Goal: Ask a question: Seek information or help from site administrators or community

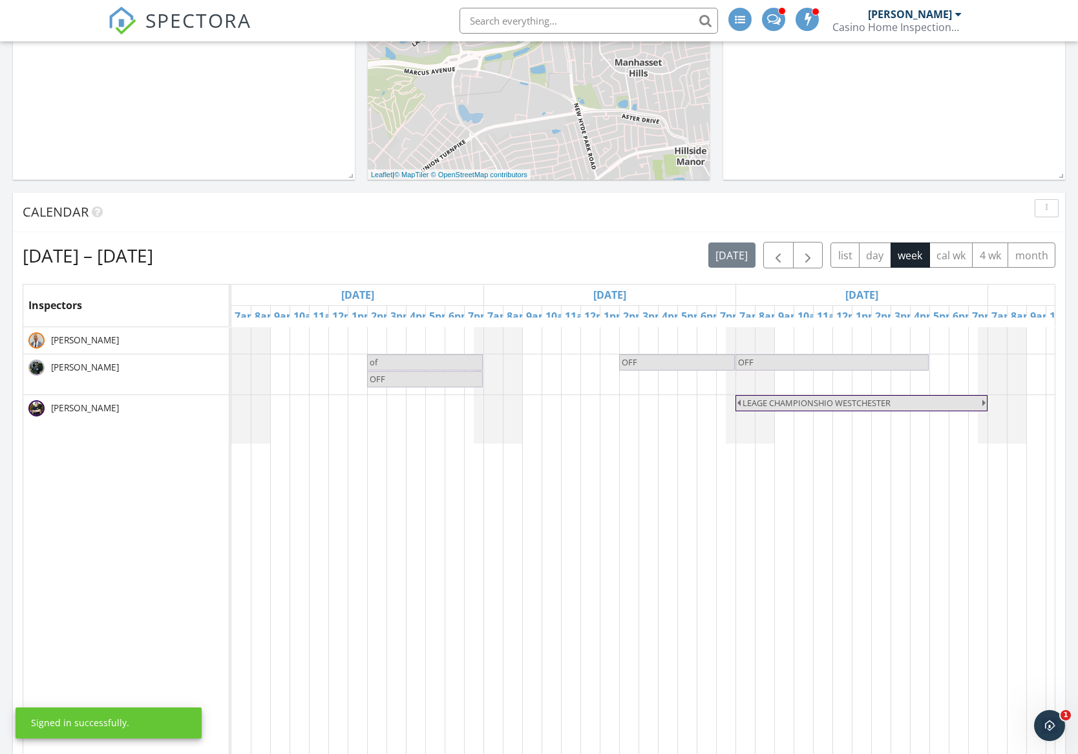
scroll to position [517, 0]
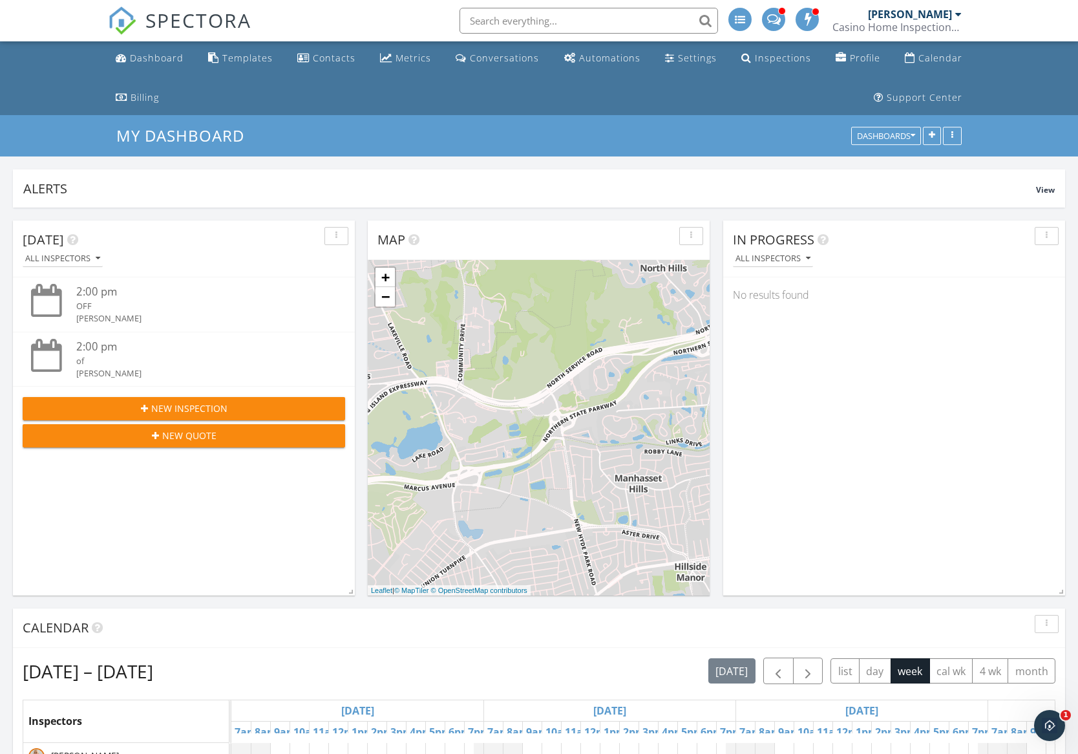
click at [926, 15] on div "[PERSON_NAME]" at bounding box center [910, 14] width 84 height 13
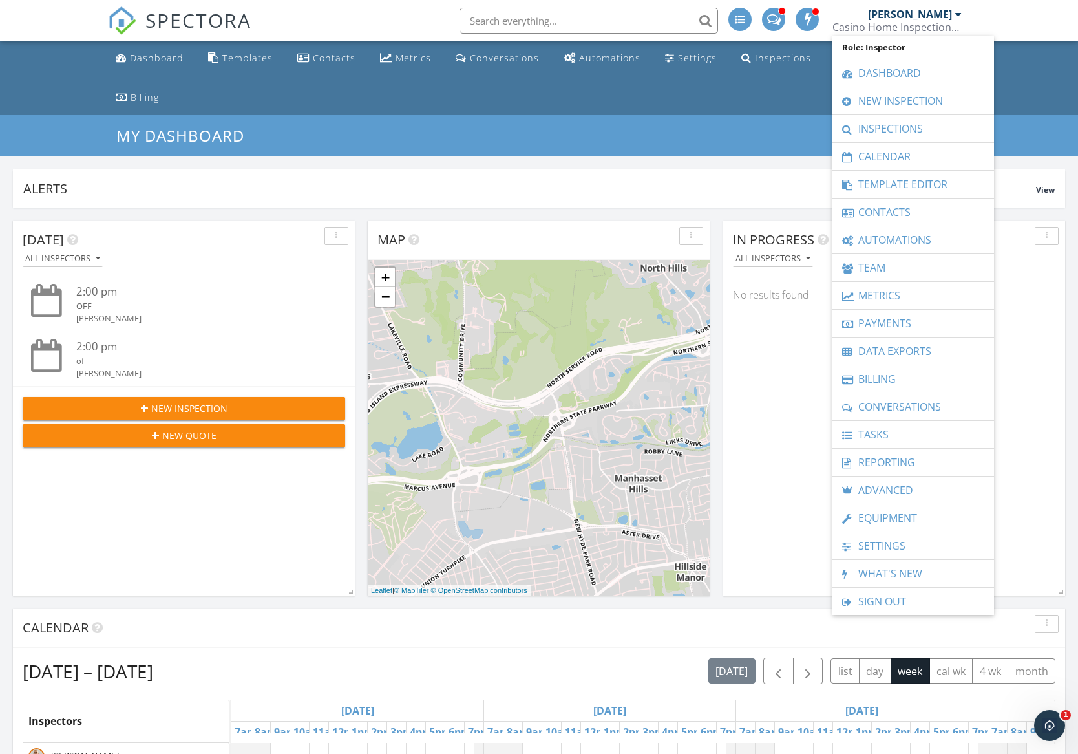
click at [667, 95] on div "Dashboard Templates Contacts Metrics Conversations Automations Settings Inspect…" at bounding box center [539, 78] width 862 height 74
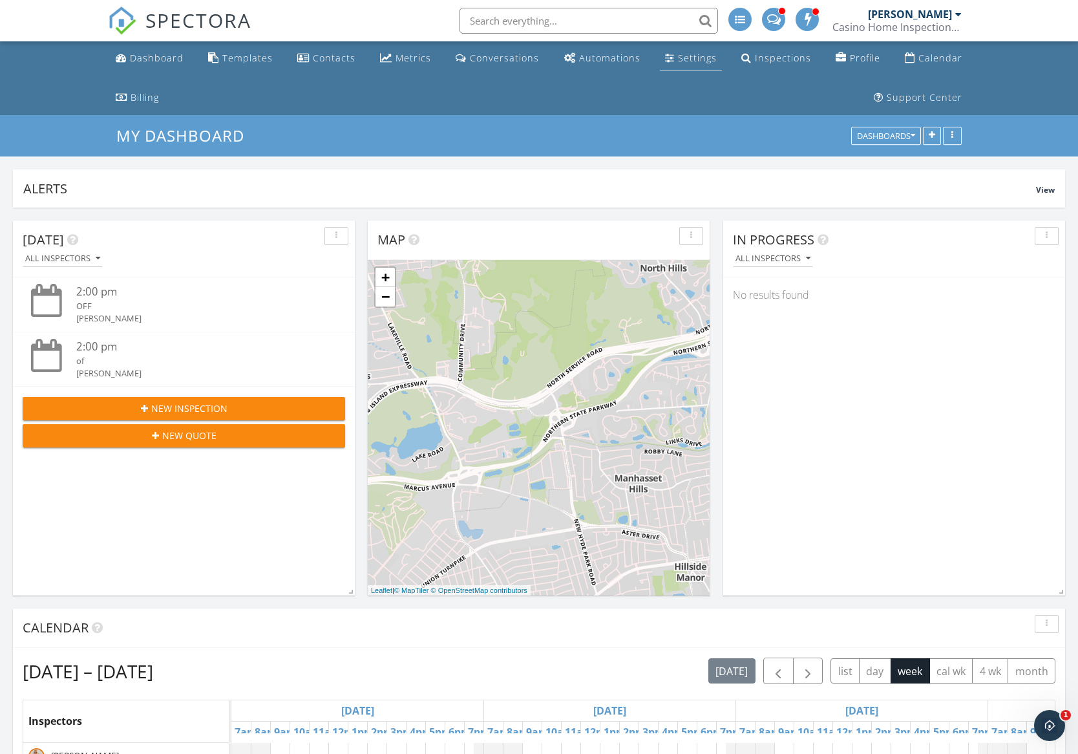
click at [676, 53] on link "Settings" at bounding box center [691, 59] width 62 height 24
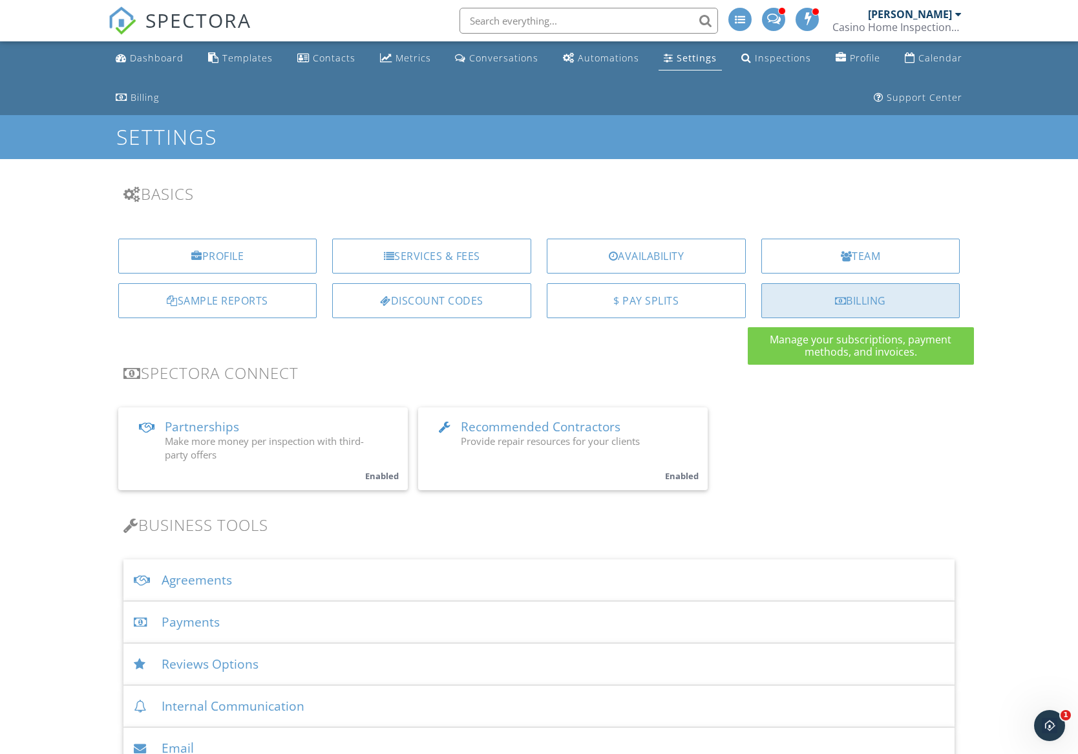
click at [869, 291] on div "Billing" at bounding box center [860, 300] width 199 height 35
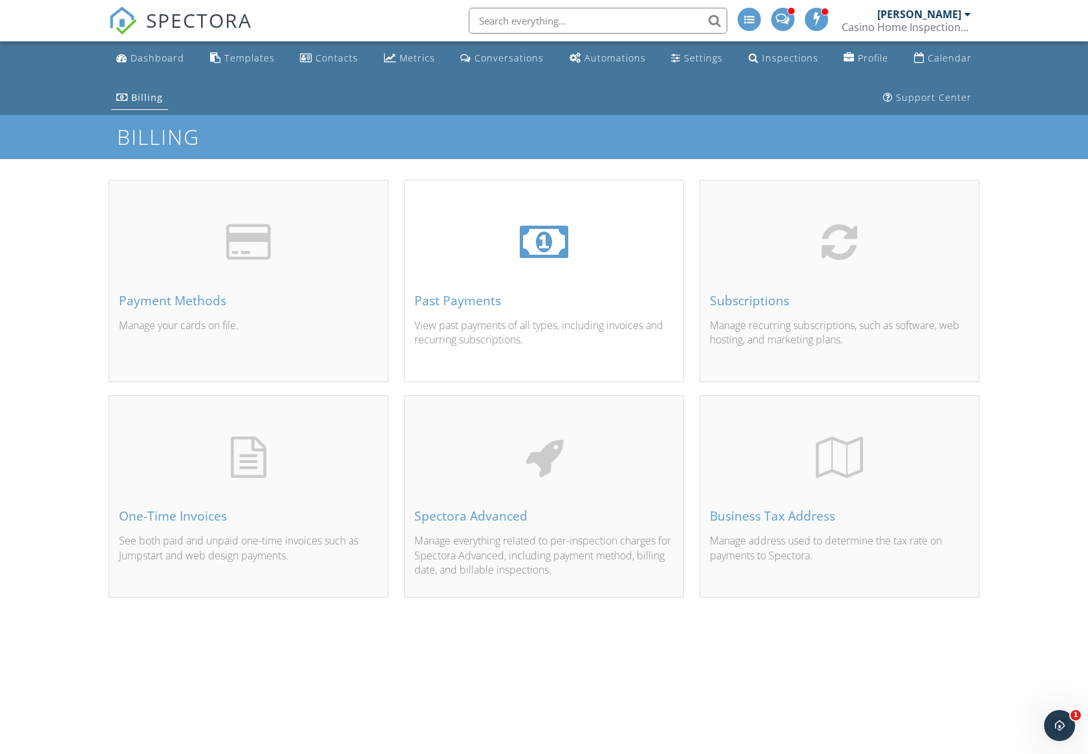
click at [487, 286] on div "Past Payments View past payments of all types, including invoices and recurring…" at bounding box center [544, 296] width 279 height 170
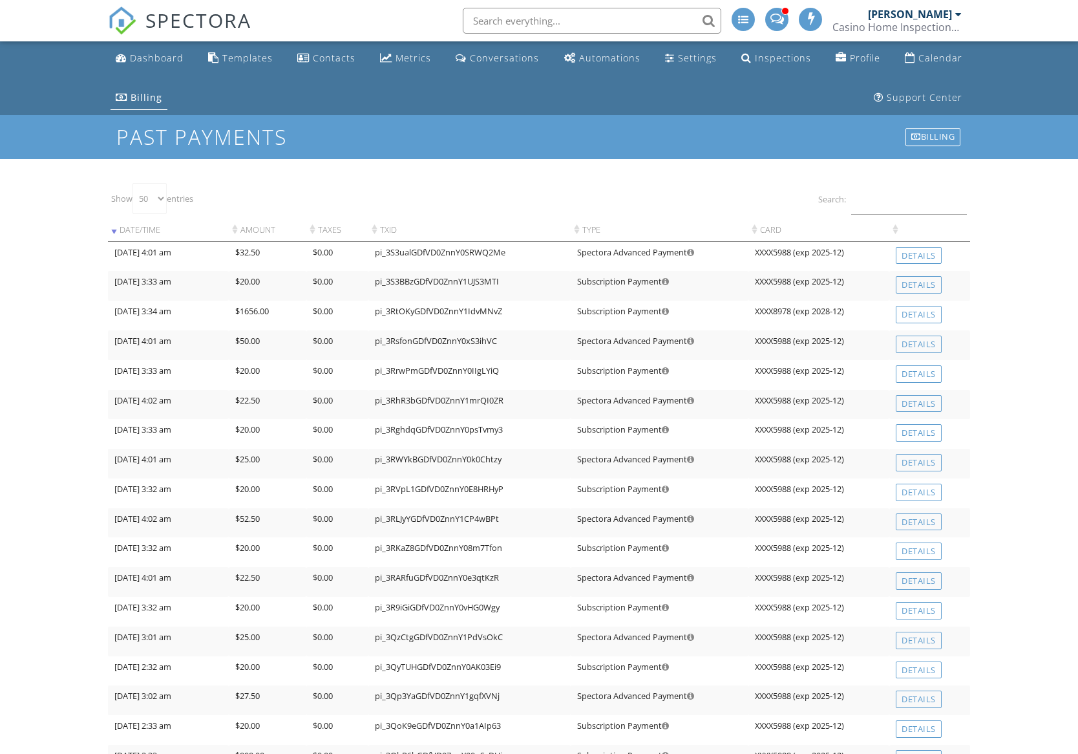
select select "50"
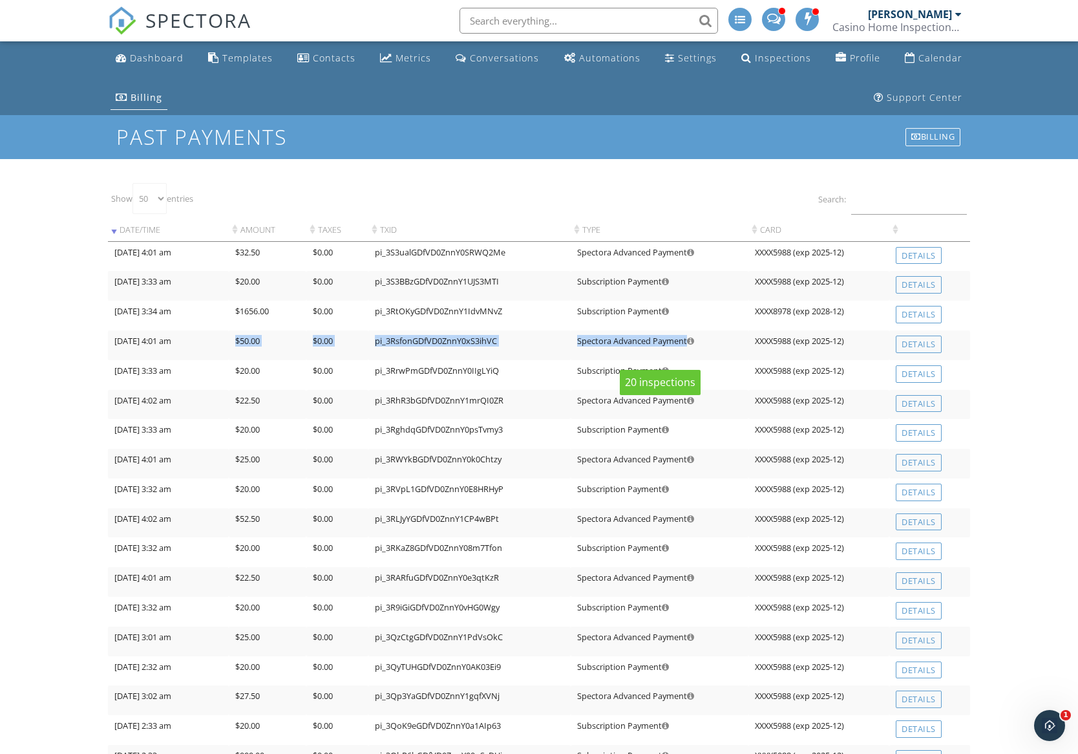
drag, startPoint x: 230, startPoint y: 340, endPoint x: 701, endPoint y: 338, distance: 471.3
click at [701, 338] on tr "08/05/2025 4:01 am $50.00 $0.00 pi_3RsfonGDfVD0ZnnY0xS3ihVC Spectora Advanced P…" at bounding box center [539, 345] width 862 height 30
click at [678, 56] on div "Settings" at bounding box center [697, 58] width 39 height 12
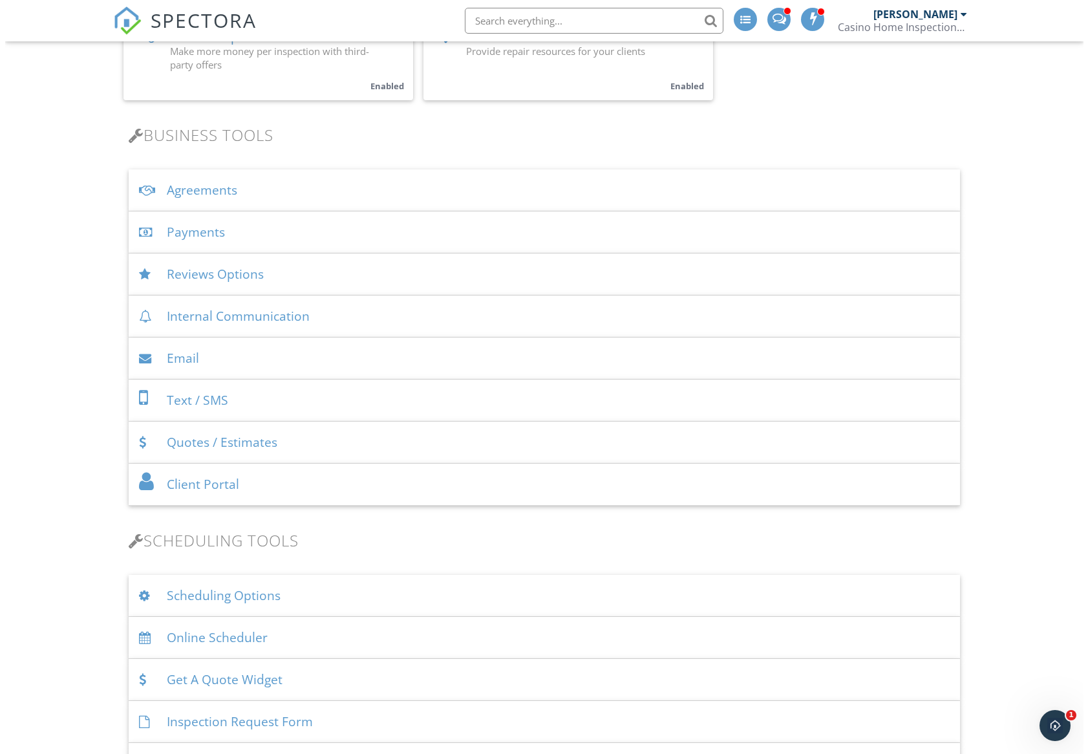
scroll to position [388, 0]
click at [184, 226] on div "Payments" at bounding box center [538, 234] width 831 height 42
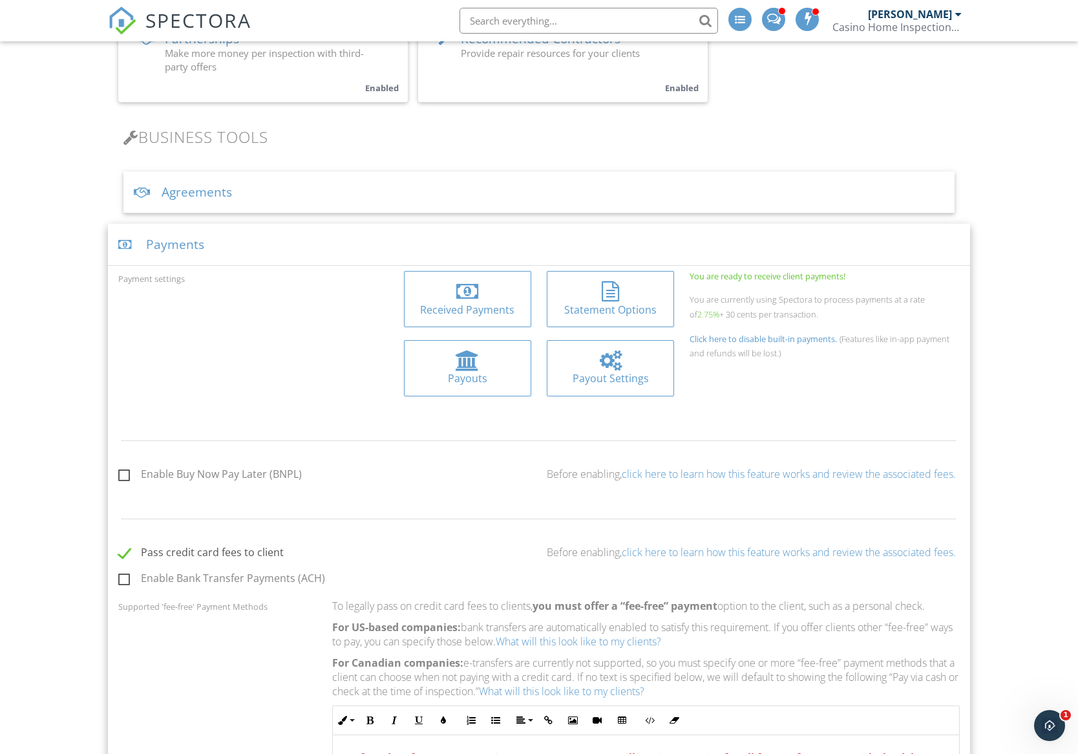
click at [586, 301] on div at bounding box center [610, 291] width 107 height 21
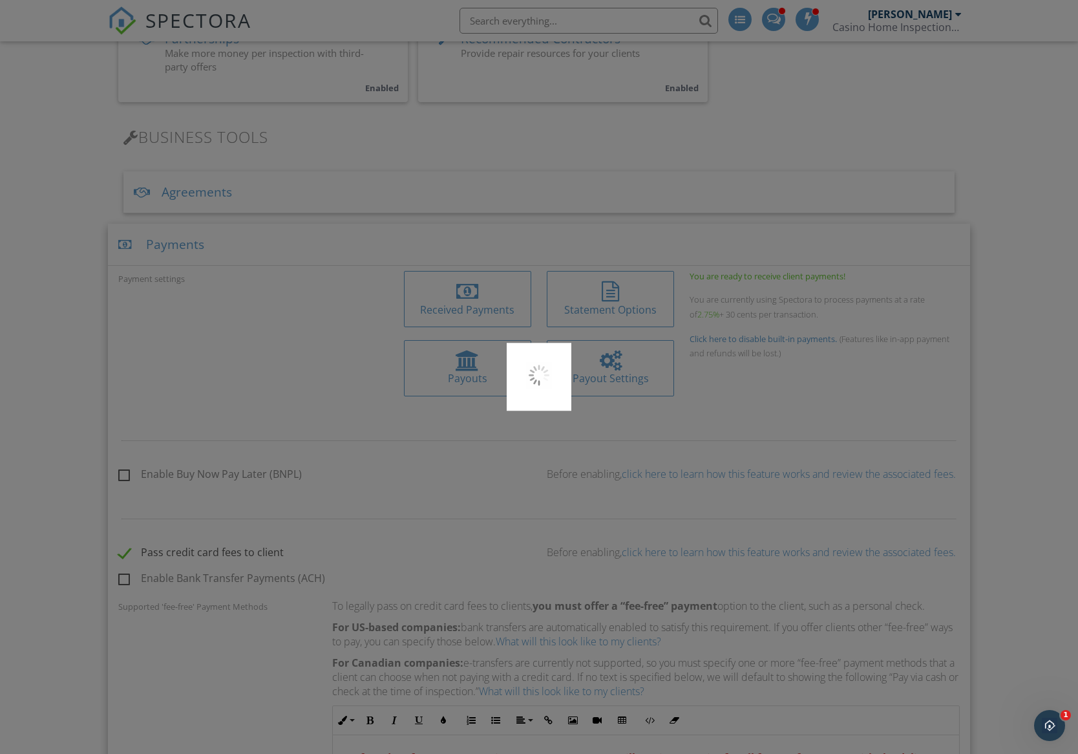
type input "WWW.CASINOHOMEINSPECTIONS.COM"
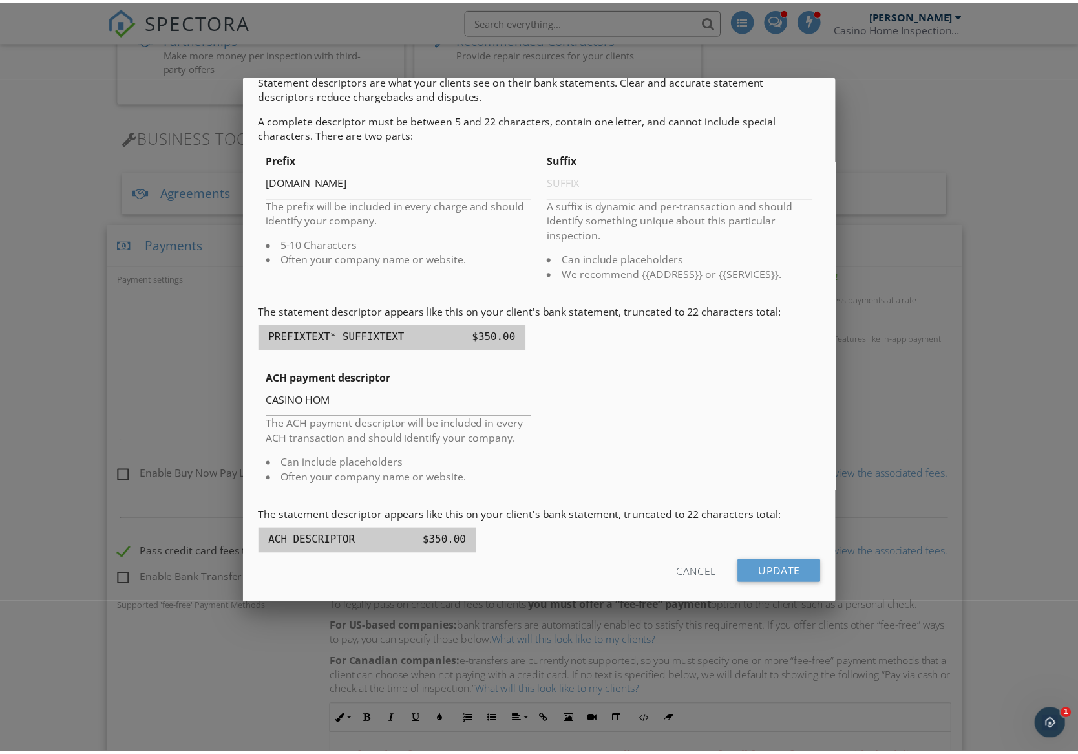
scroll to position [101, 0]
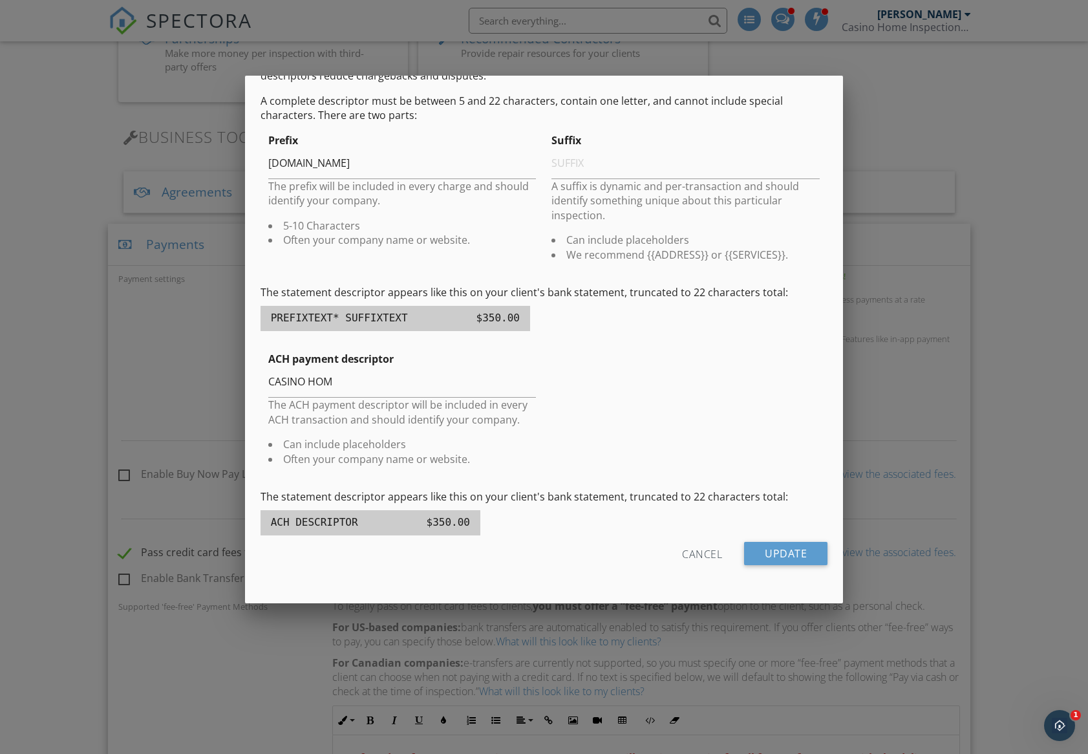
click at [688, 551] on div "Cancel" at bounding box center [702, 553] width 40 height 23
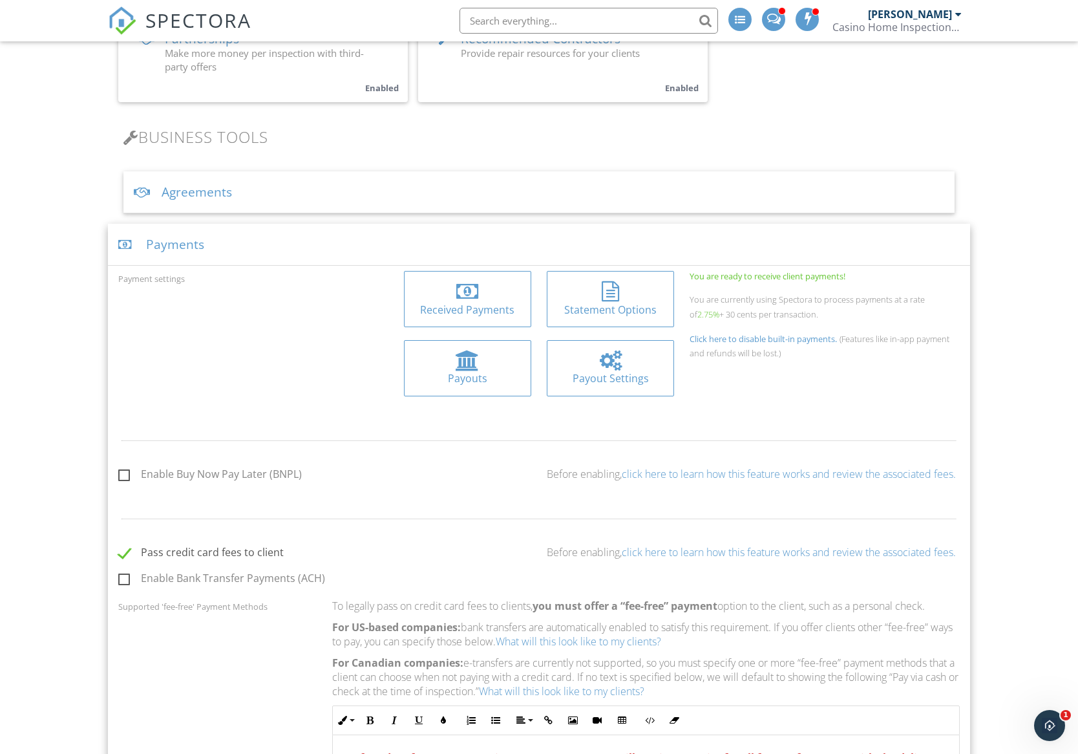
click at [460, 383] on div "Payouts" at bounding box center [467, 378] width 107 height 14
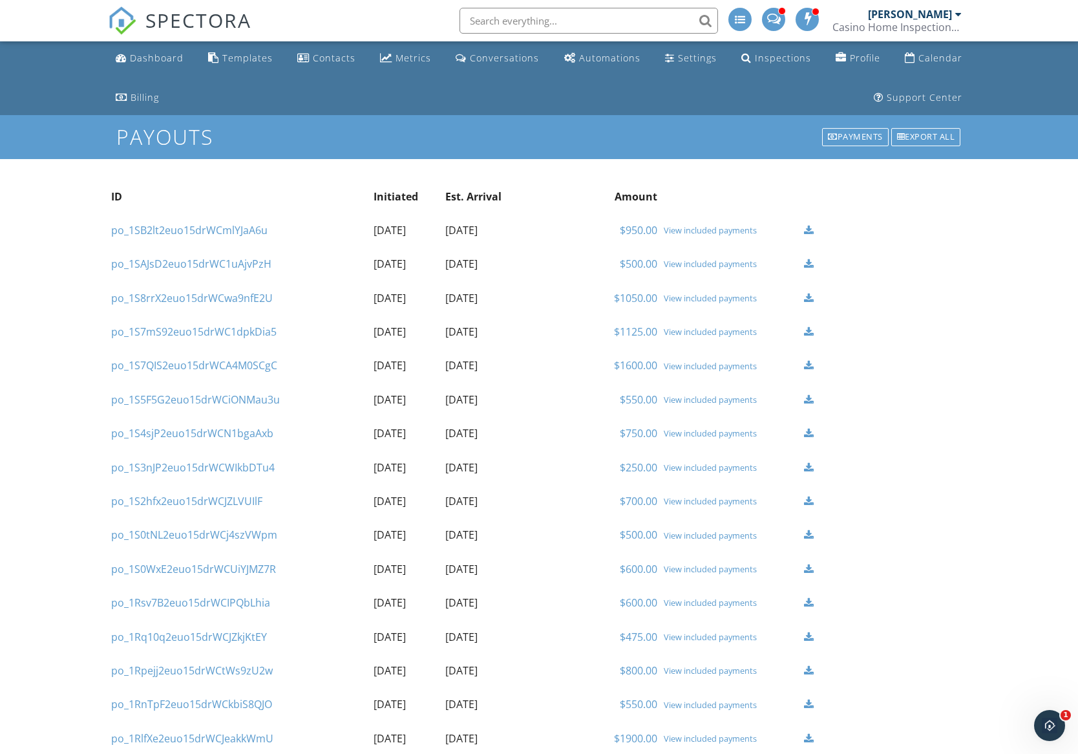
click at [175, 229] on link "po_1SB2lt2euo15drWCmlYJaA6u" at bounding box center [189, 230] width 156 height 14
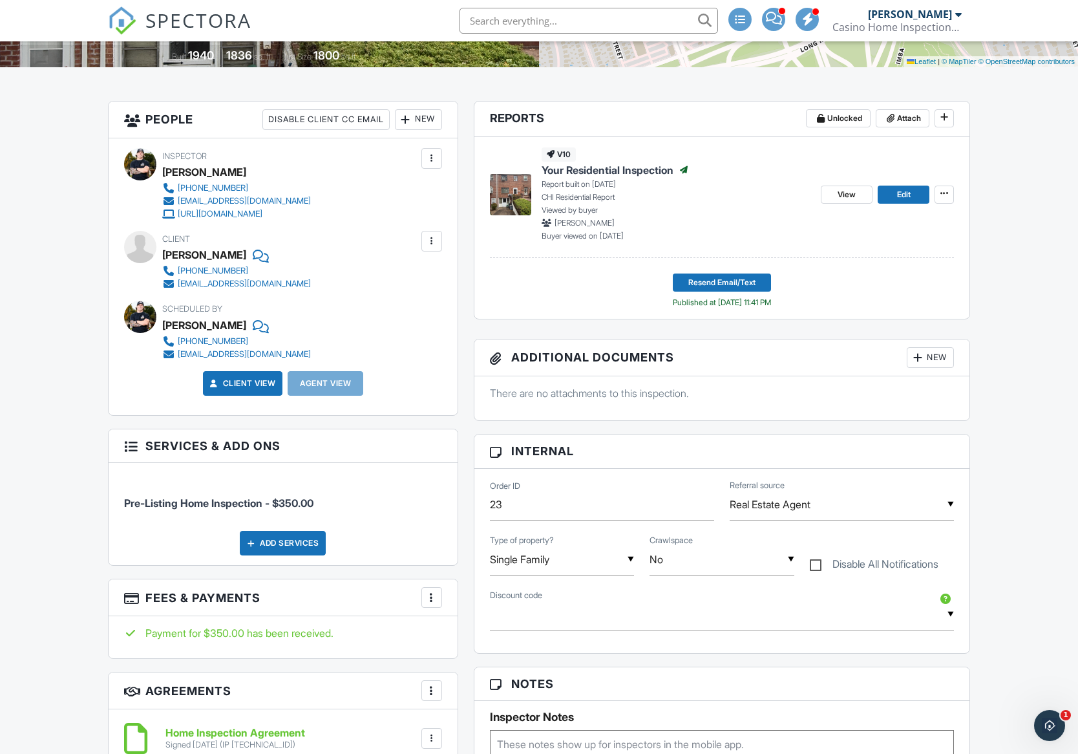
scroll to position [323, 0]
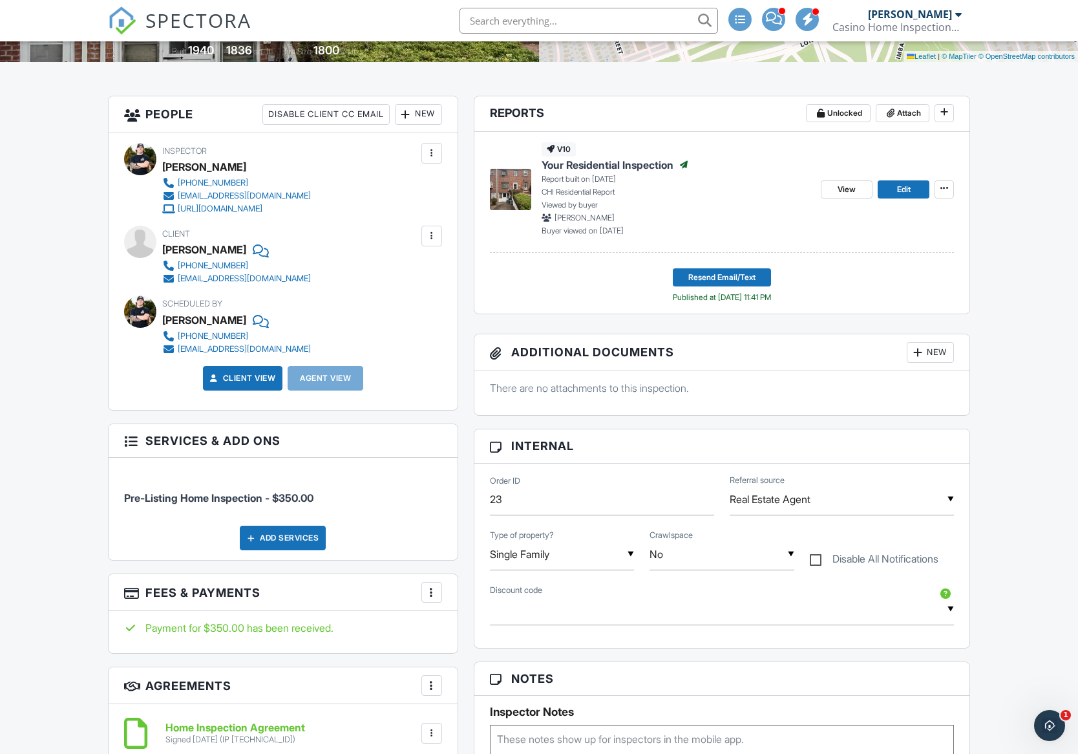
click at [430, 593] on div at bounding box center [431, 592] width 13 height 13
click at [487, 707] on li "View Invoice" at bounding box center [496, 696] width 135 height 32
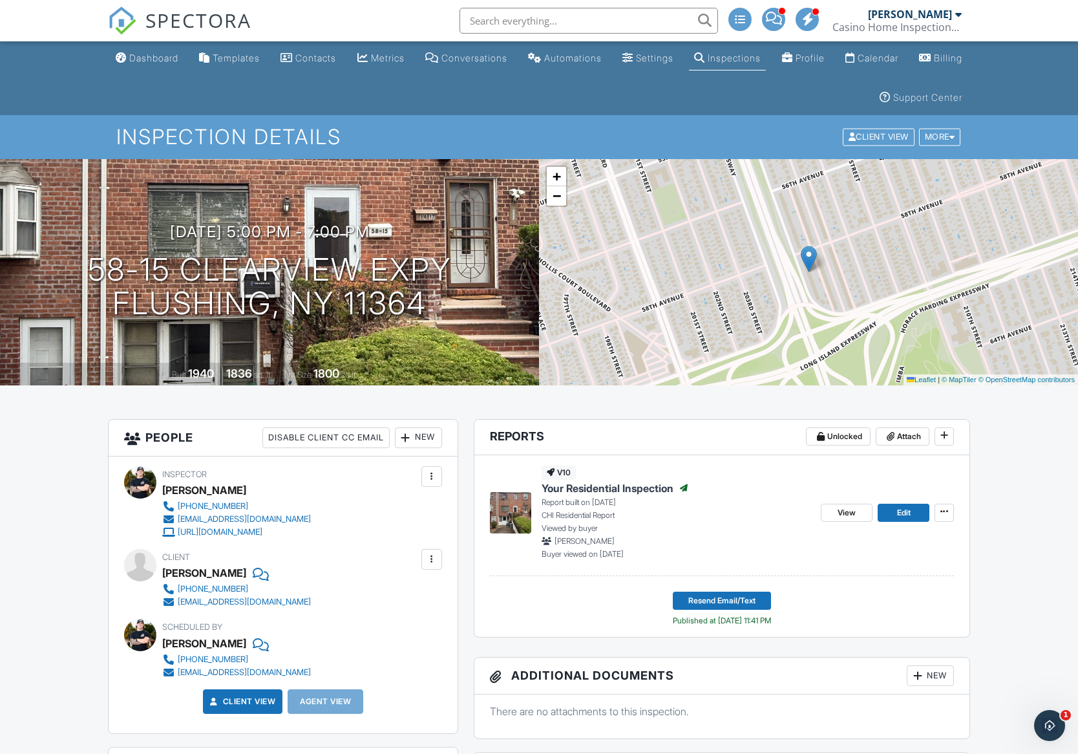
scroll to position [0, 0]
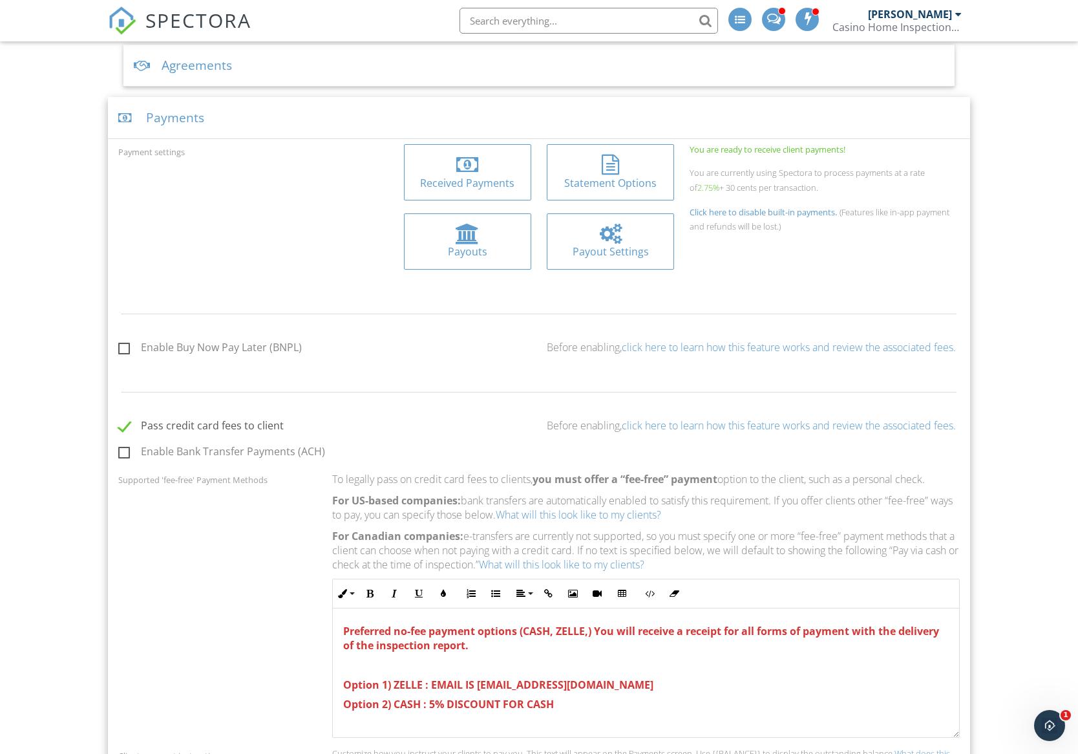
scroll to position [517, 0]
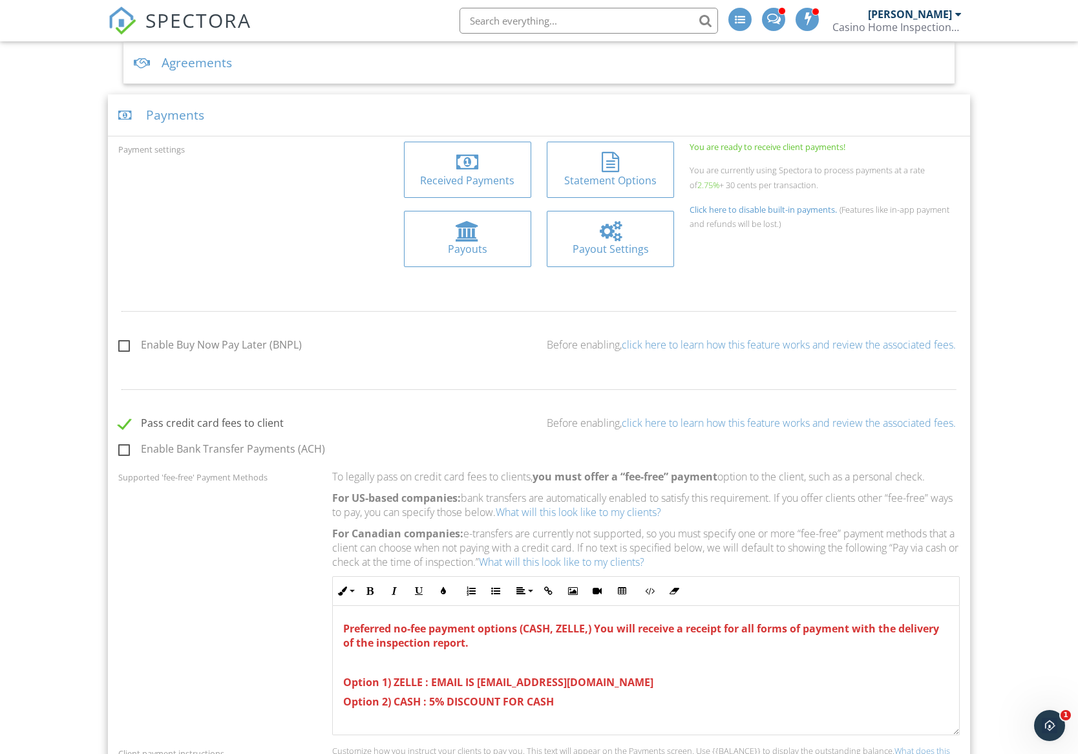
click at [701, 430] on link "click here to learn how this feature works and review the associated fees." at bounding box center [789, 423] width 334 height 14
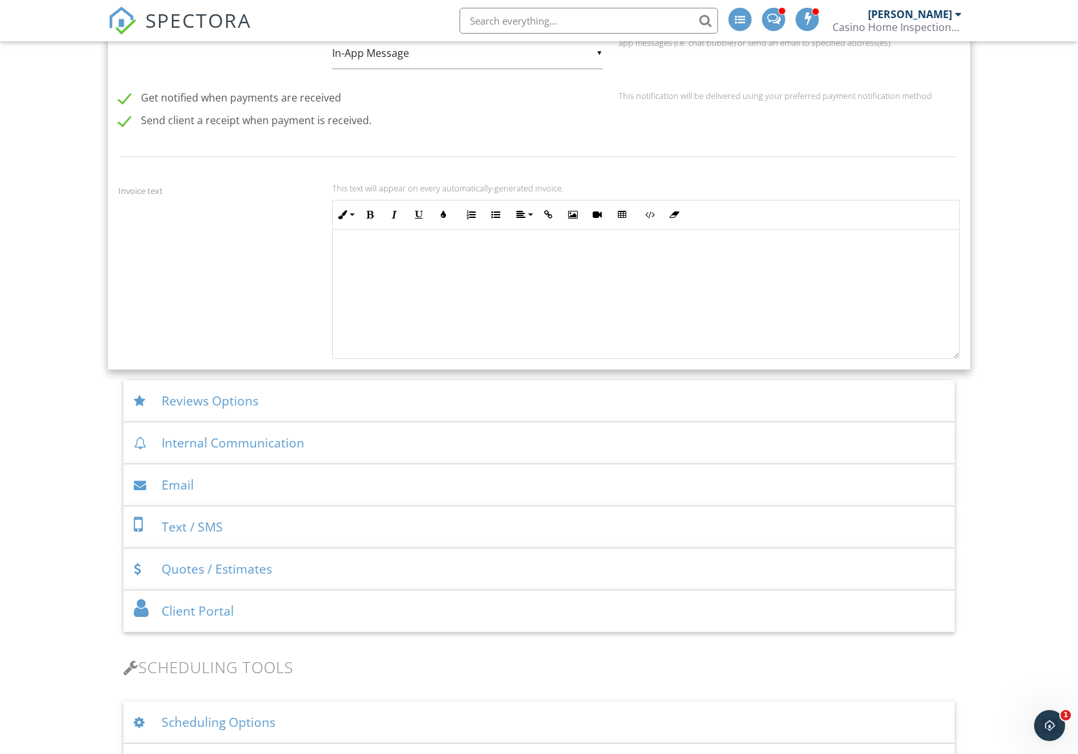
scroll to position [1551, 0]
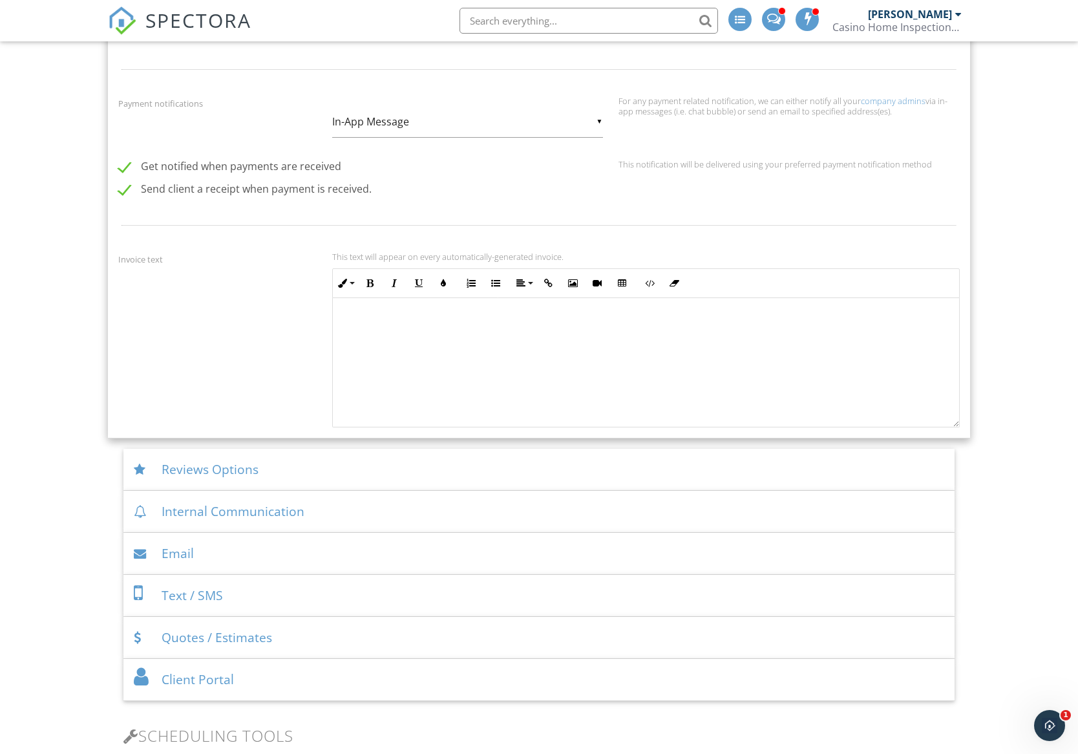
click at [66, 348] on div "Dashboard Templates Contacts Metrics Conversations Automations Settings Inspect…" at bounding box center [539, 274] width 1078 height 3310
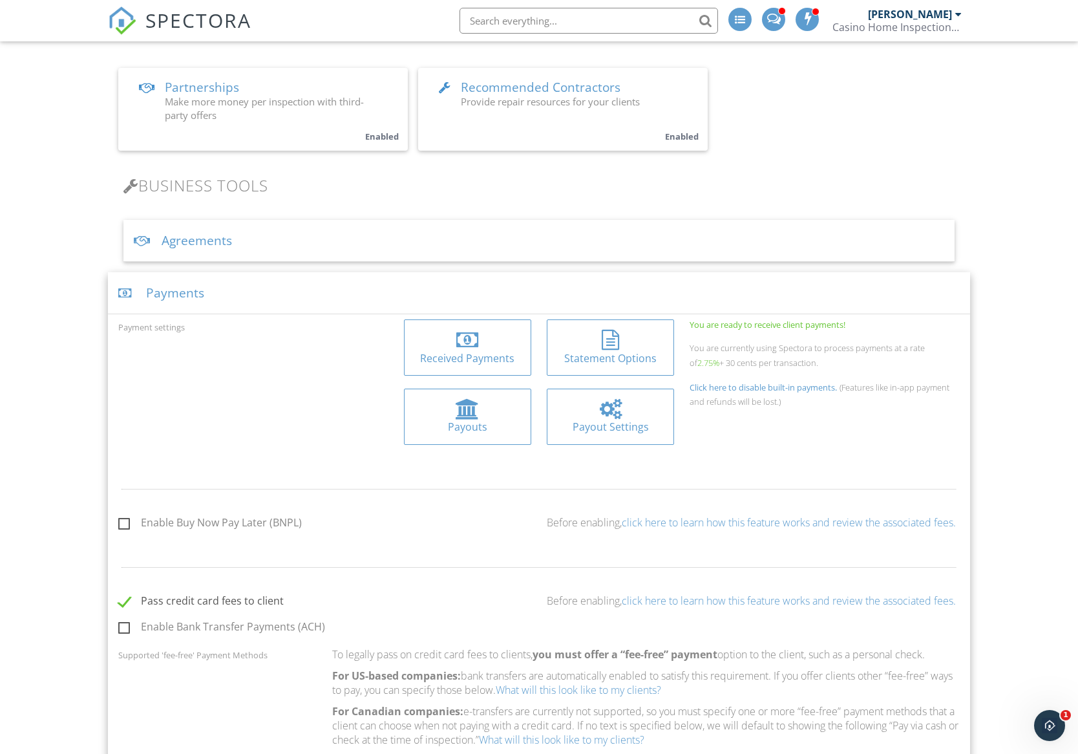
scroll to position [323, 0]
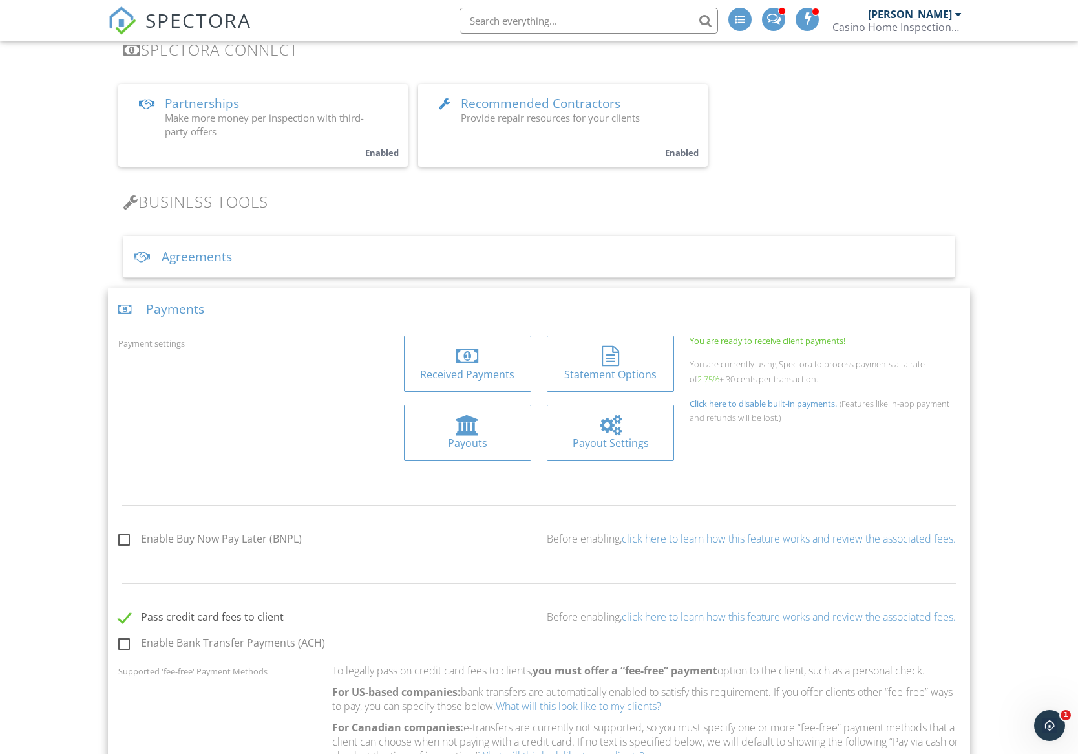
click at [447, 360] on div at bounding box center [467, 356] width 107 height 21
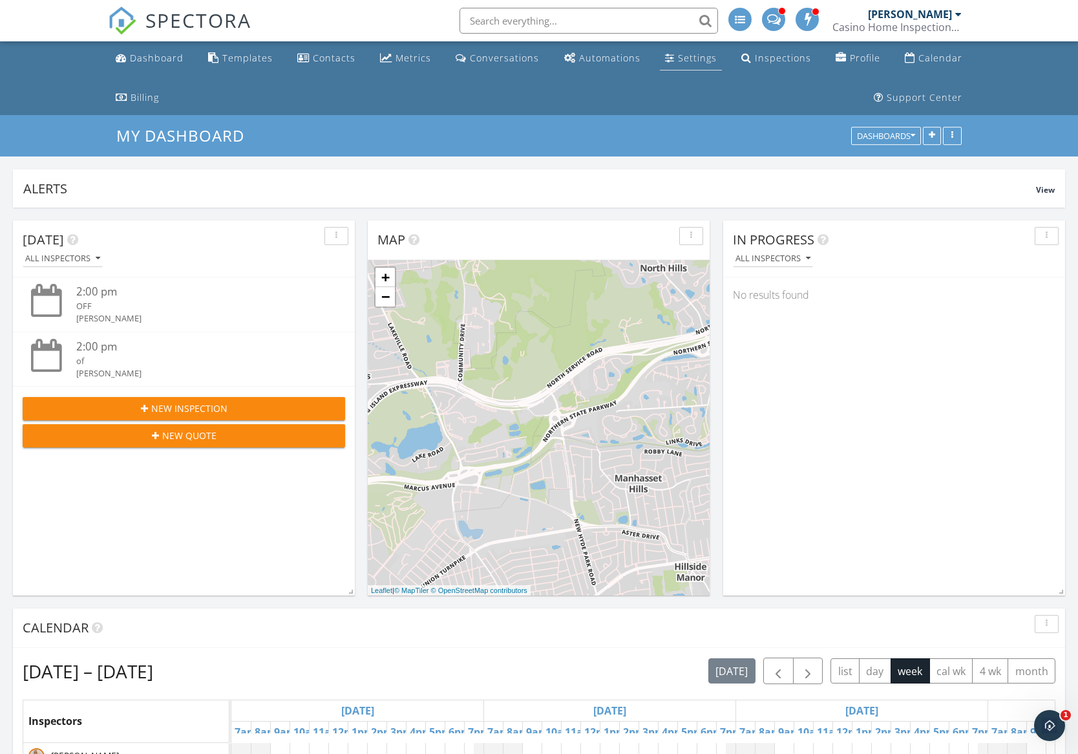
click at [703, 62] on div "Settings" at bounding box center [697, 58] width 39 height 12
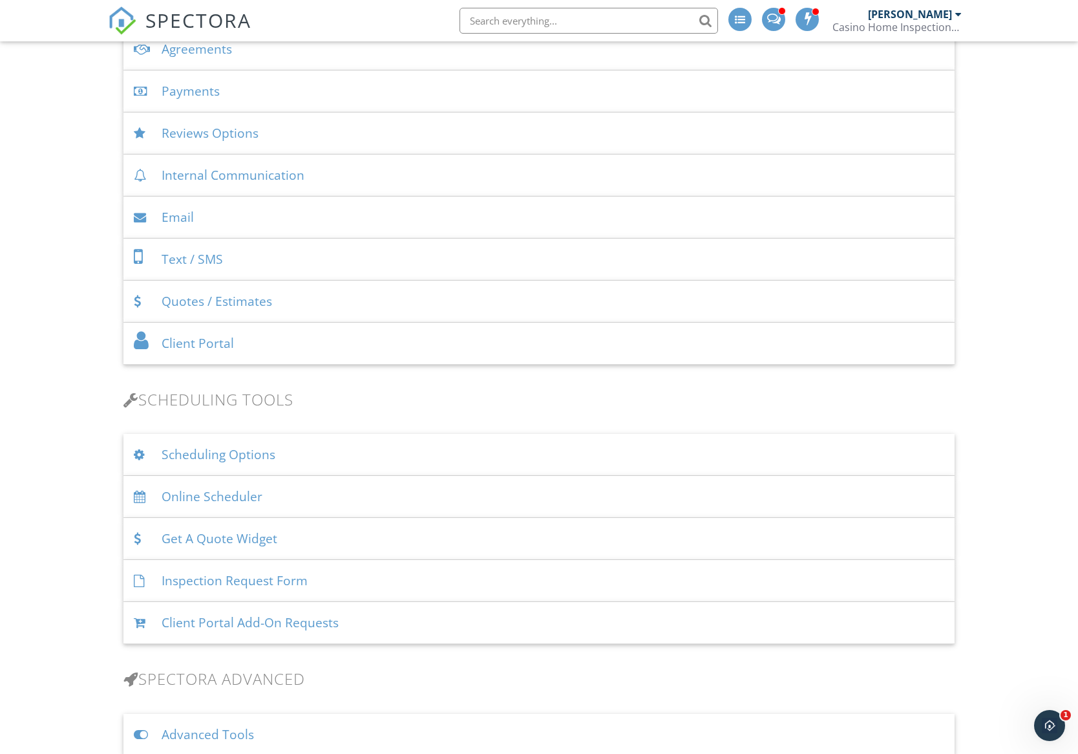
scroll to position [582, 0]
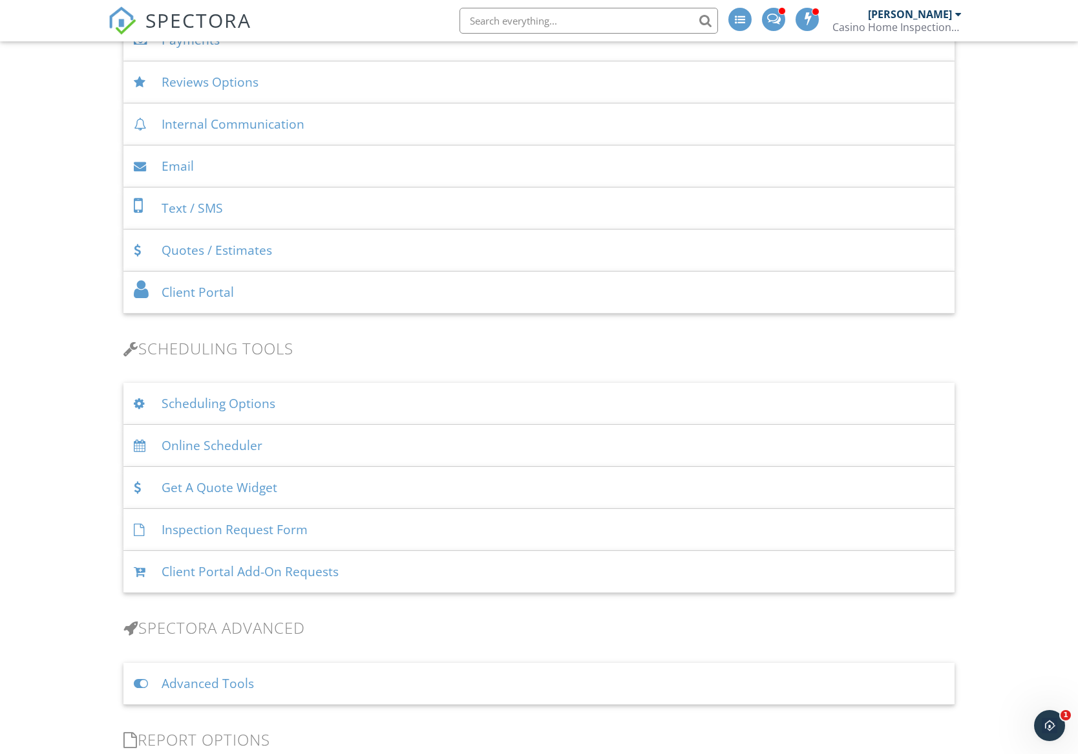
click at [217, 409] on div "Scheduling Options" at bounding box center [538, 404] width 831 height 42
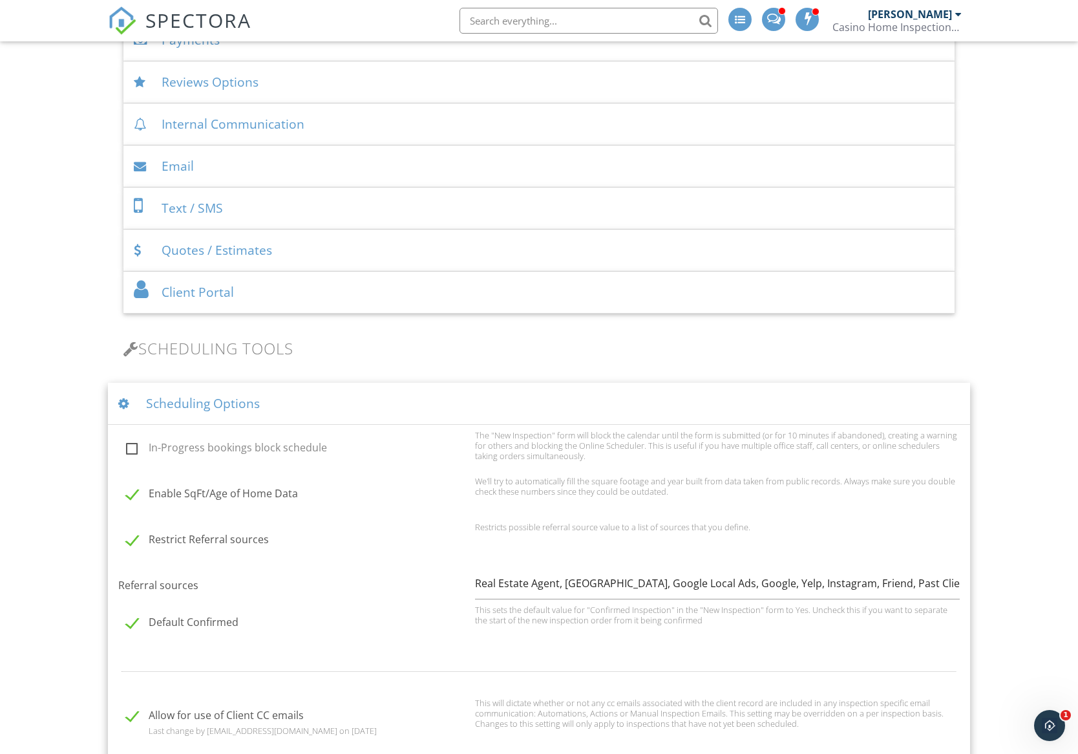
click at [222, 401] on div "Scheduling Options" at bounding box center [539, 404] width 862 height 42
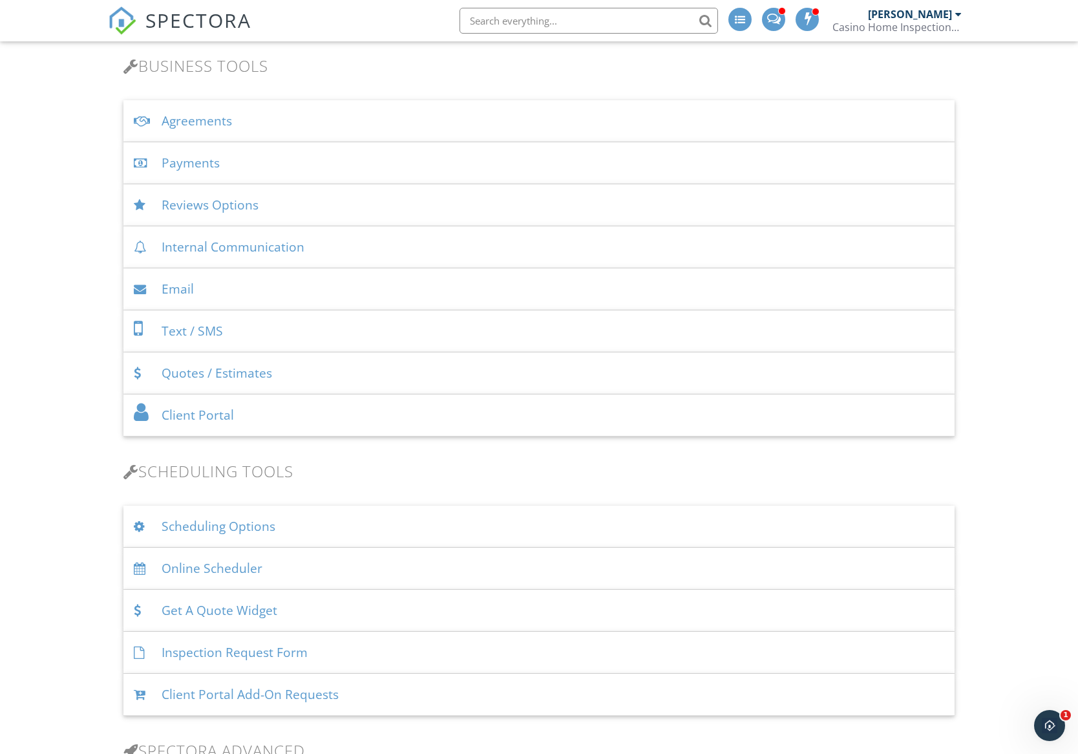
scroll to position [388, 0]
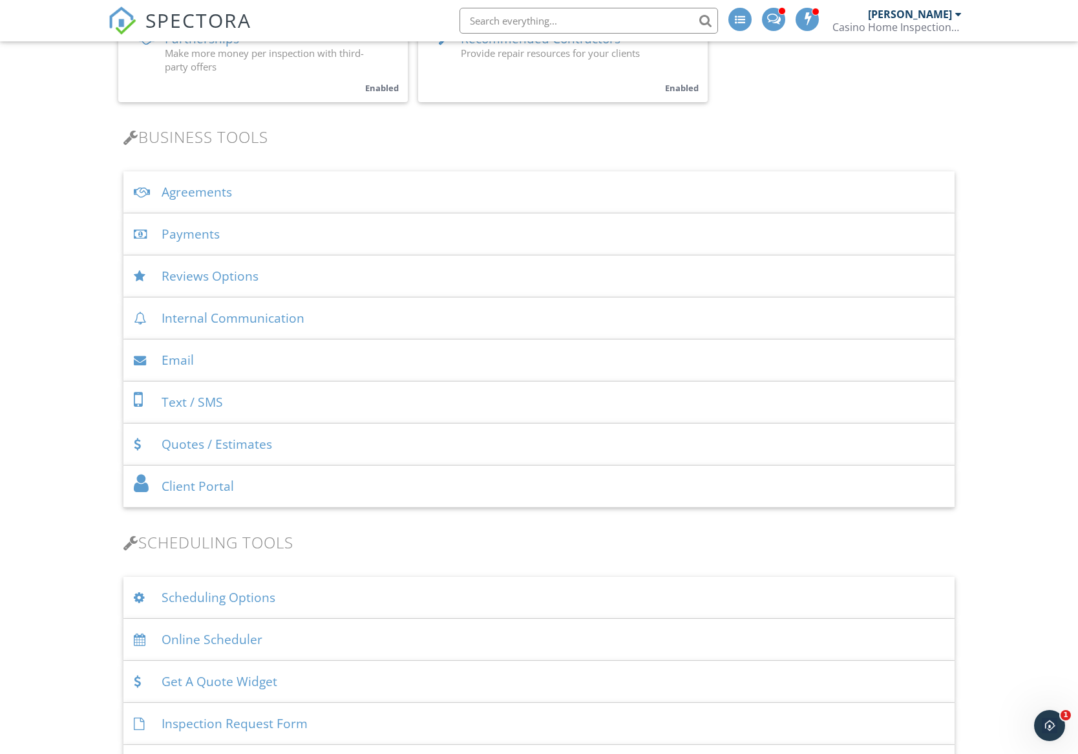
click at [189, 231] on div "Payments" at bounding box center [538, 234] width 831 height 42
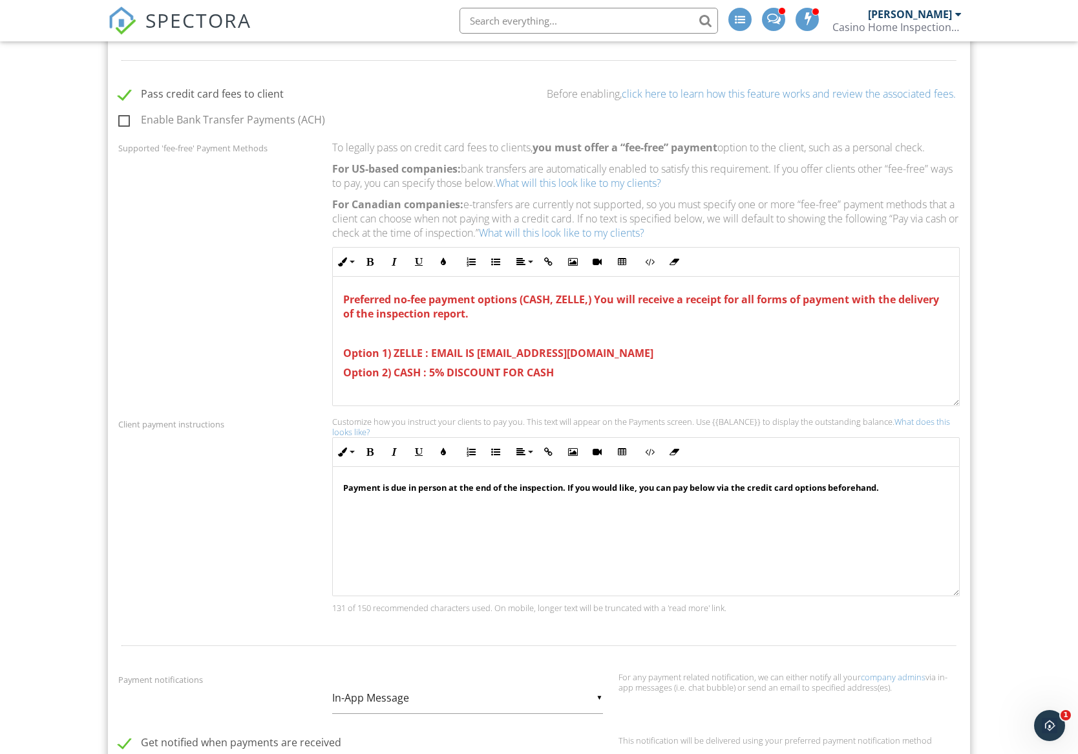
scroll to position [582, 0]
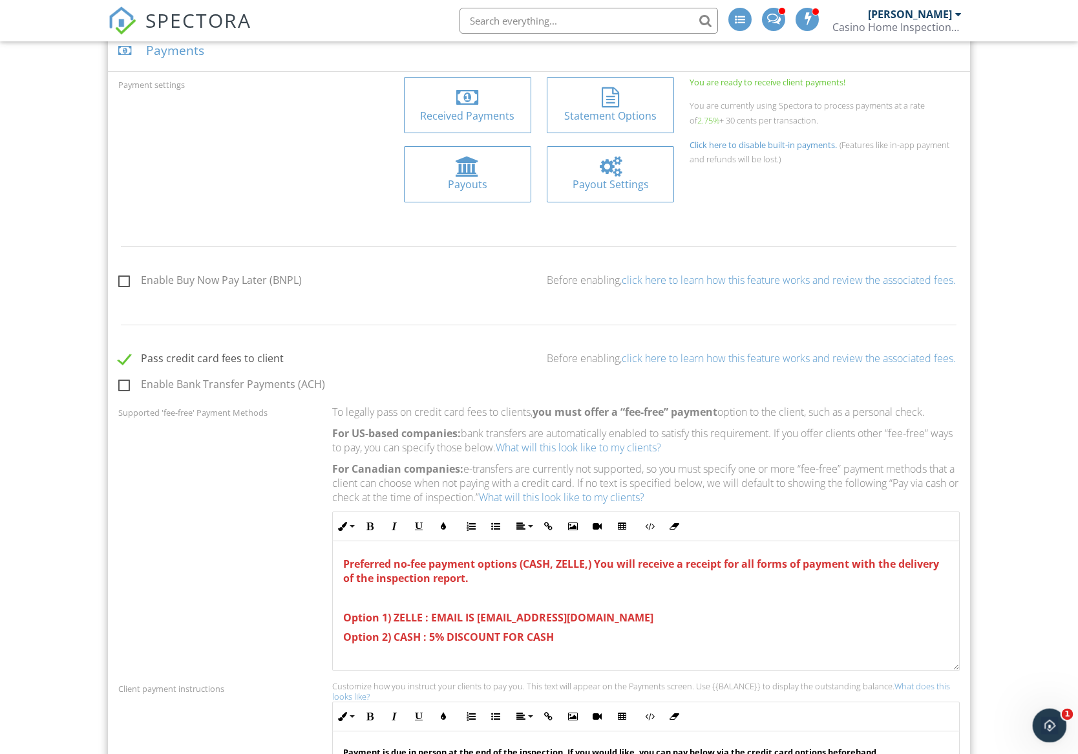
click at [1059, 728] on div "Open Intercom Messenger" at bounding box center [1048, 723] width 43 height 43
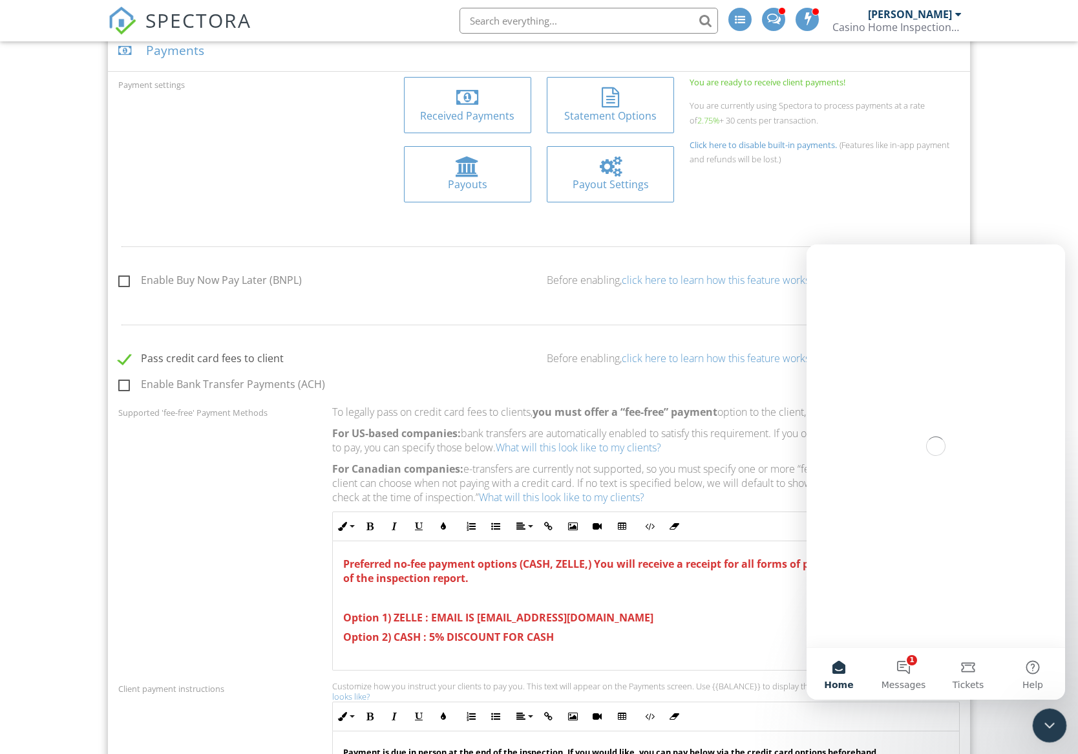
scroll to position [0, 0]
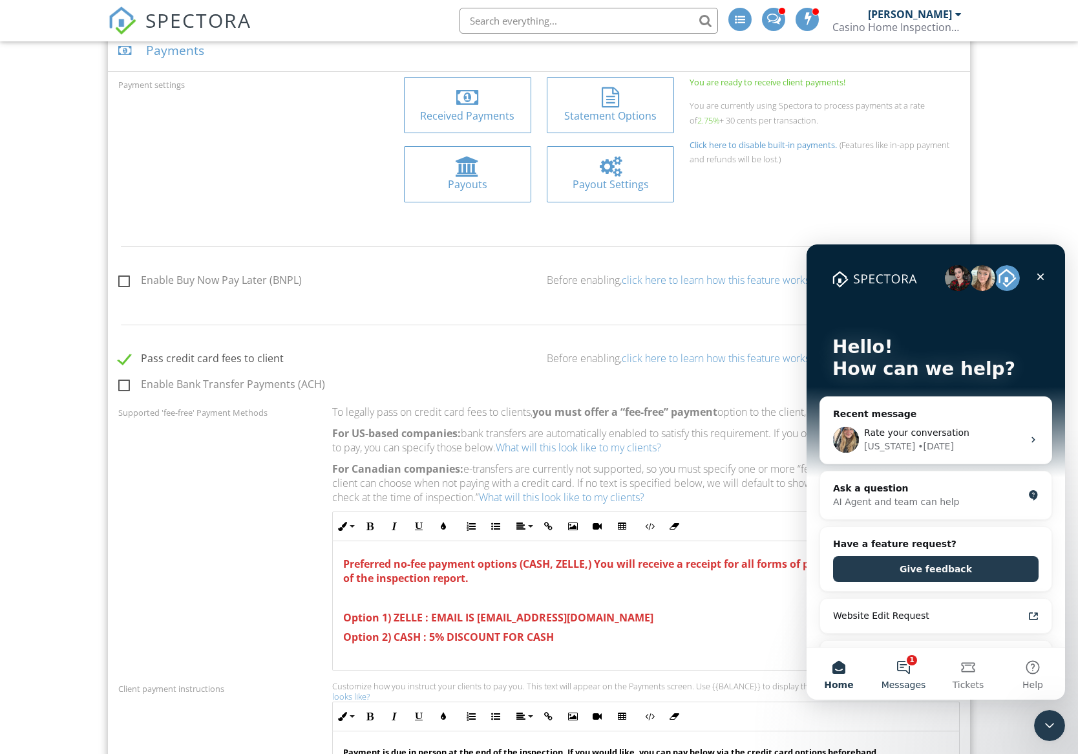
click at [906, 662] on button "1 Messages" at bounding box center [903, 674] width 65 height 52
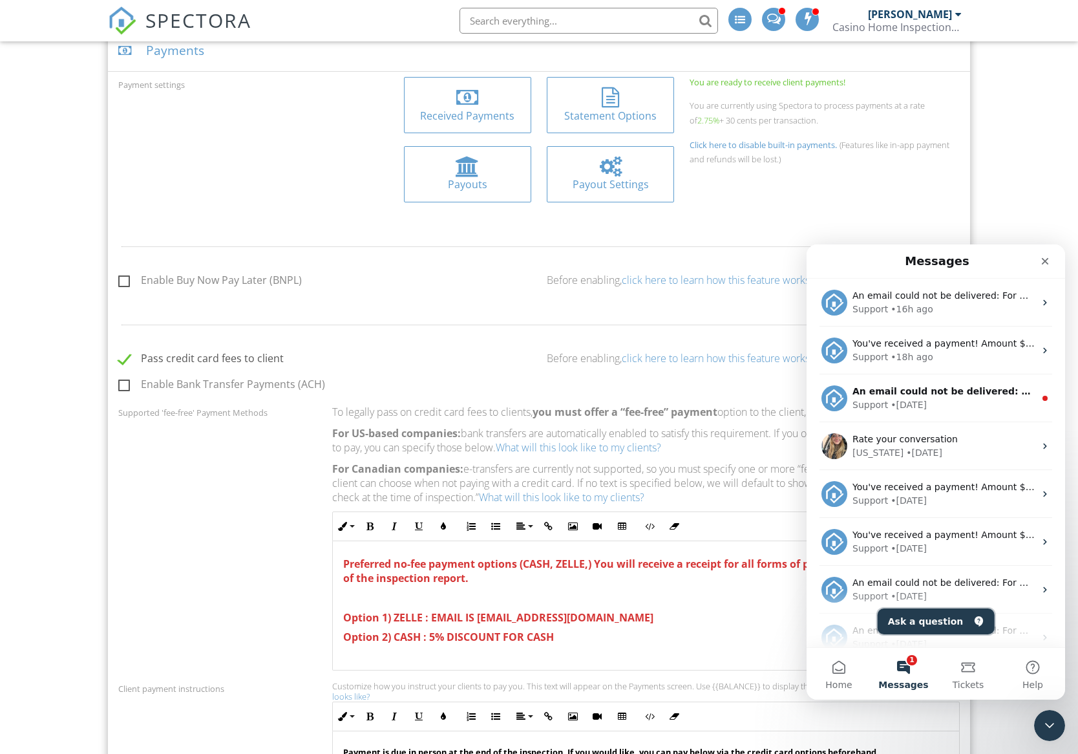
click at [914, 610] on button "Ask a question" at bounding box center [936, 621] width 117 height 26
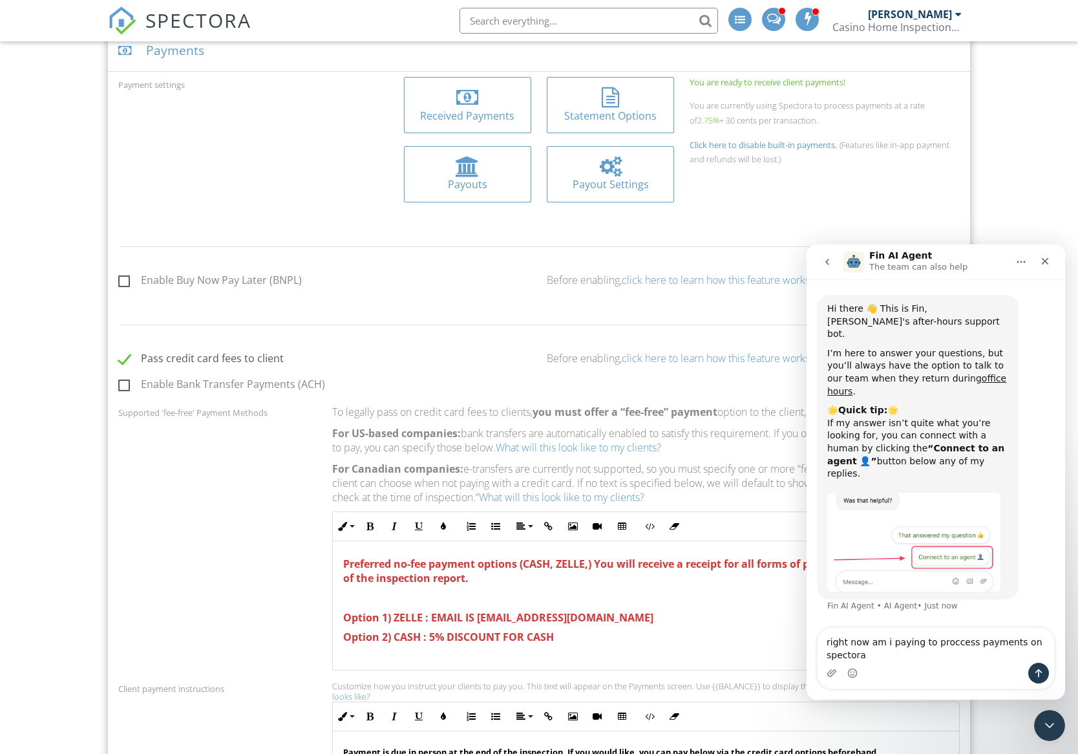
type textarea "right now am i paying to proccess payments on spectora?"
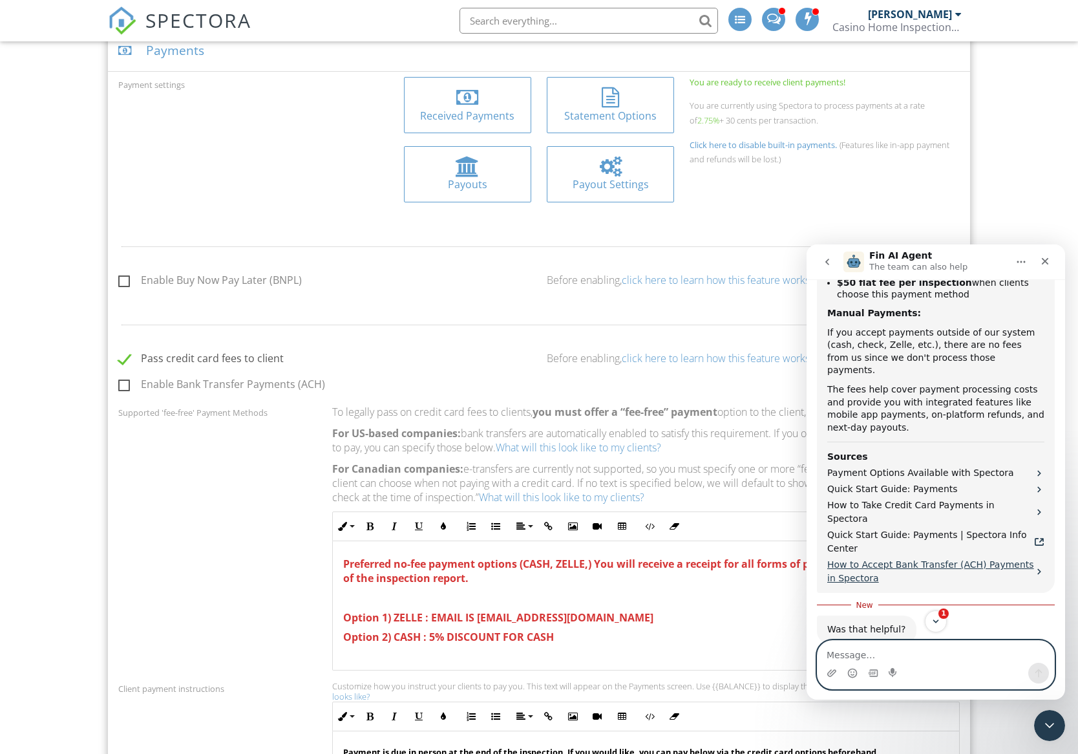
scroll to position [644, 0]
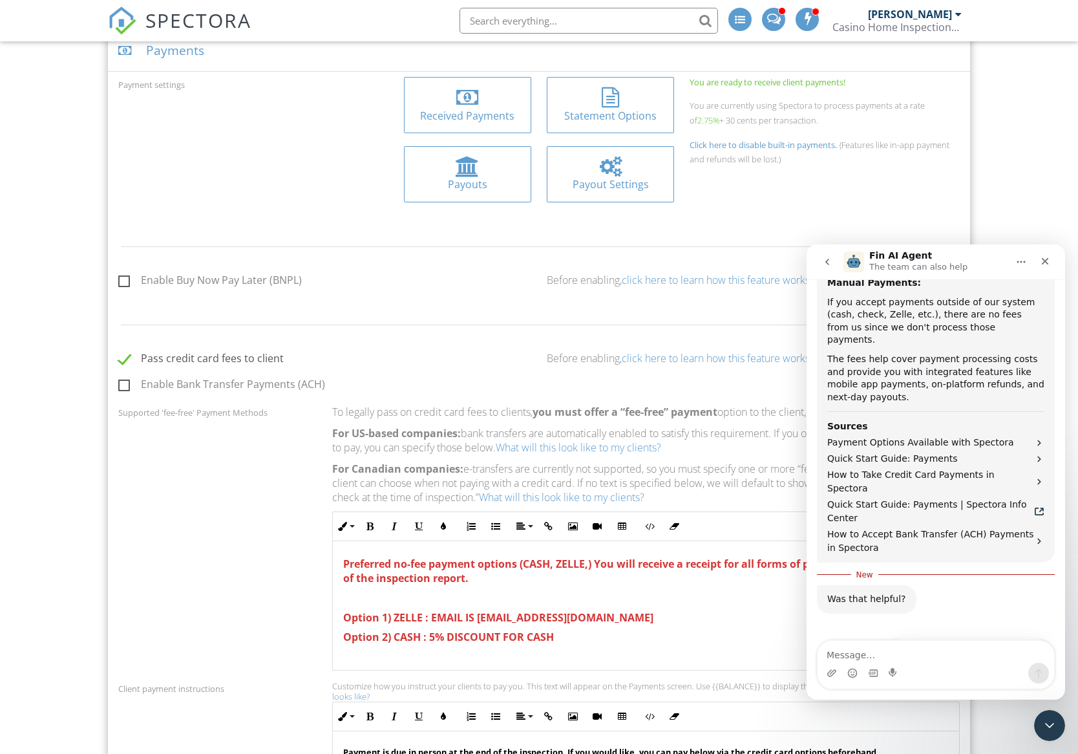
click at [962, 670] on button "Connect to an agent 👤" at bounding box center [985, 683] width 126 height 26
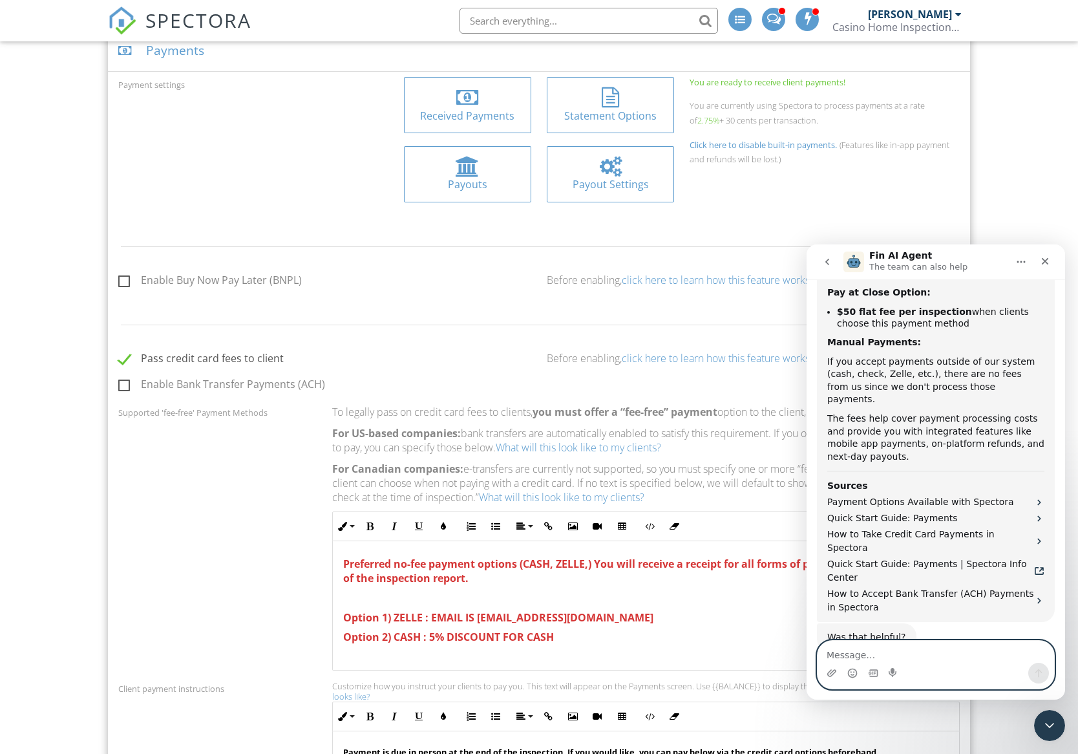
click at [918, 659] on textarea "Message…" at bounding box center [936, 652] width 237 height 22
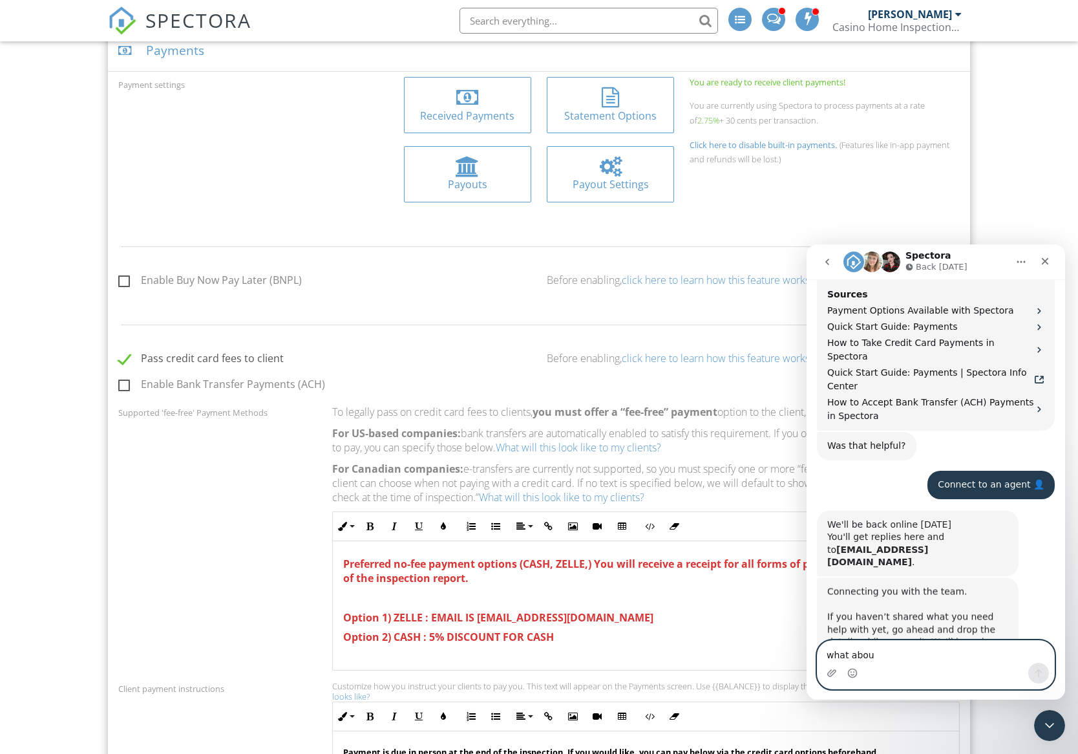
scroll to position [778, 0]
type textarea "what about a debit card?"
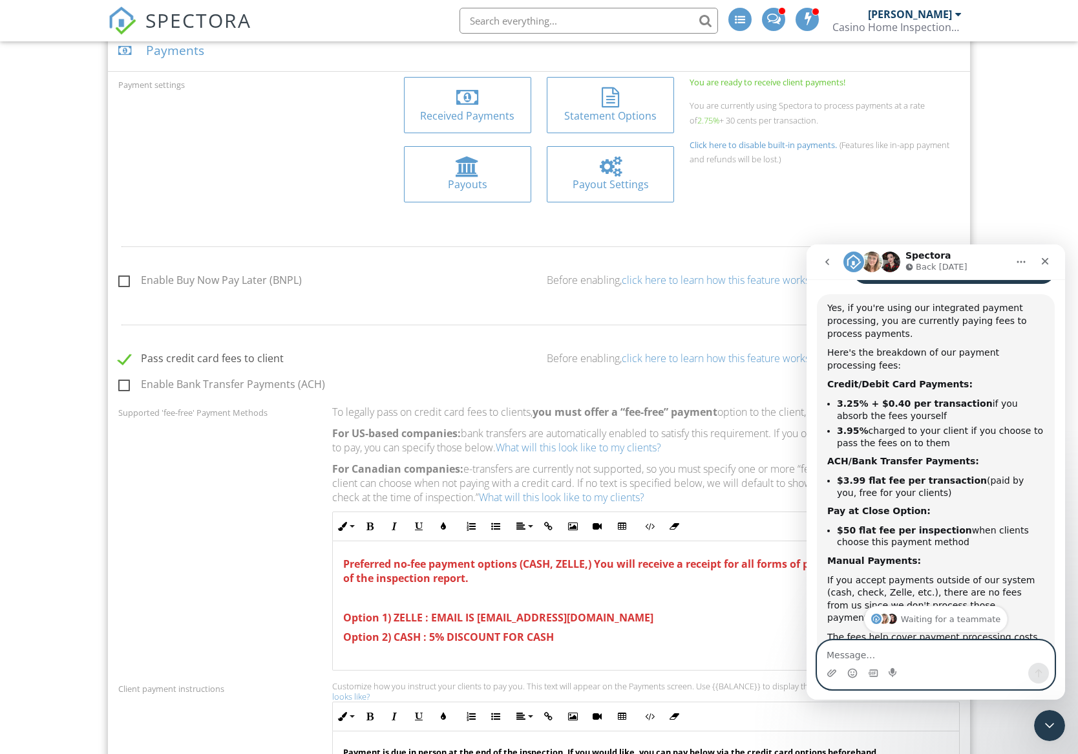
scroll to position [363, 0]
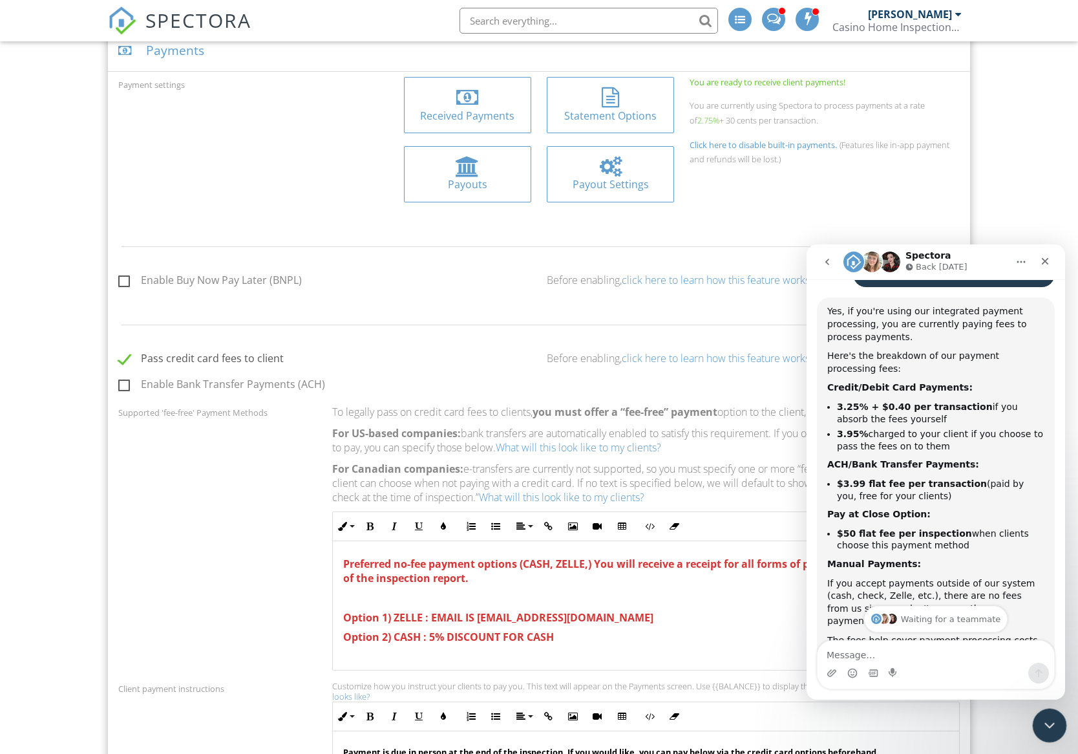
drag, startPoint x: 2061, startPoint y: 1432, endPoint x: 1045, endPoint y: 721, distance: 1240.6
click at [1045, 720] on icon "Close Intercom Messenger" at bounding box center [1048, 724] width 16 height 16
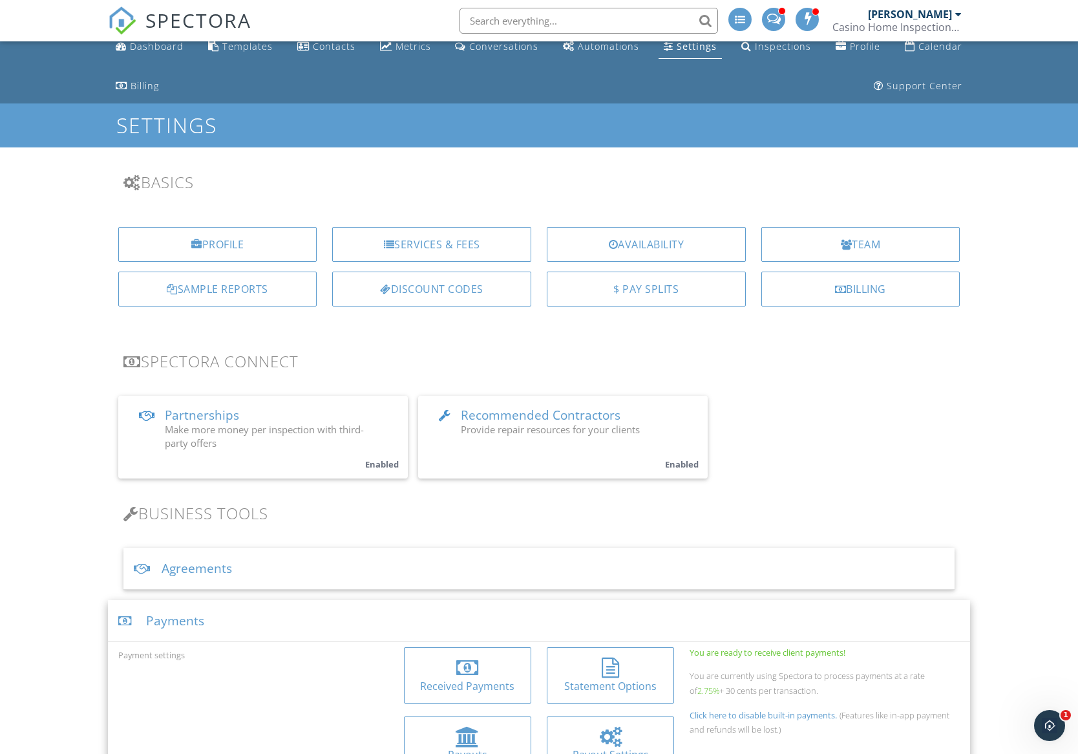
scroll to position [0, 0]
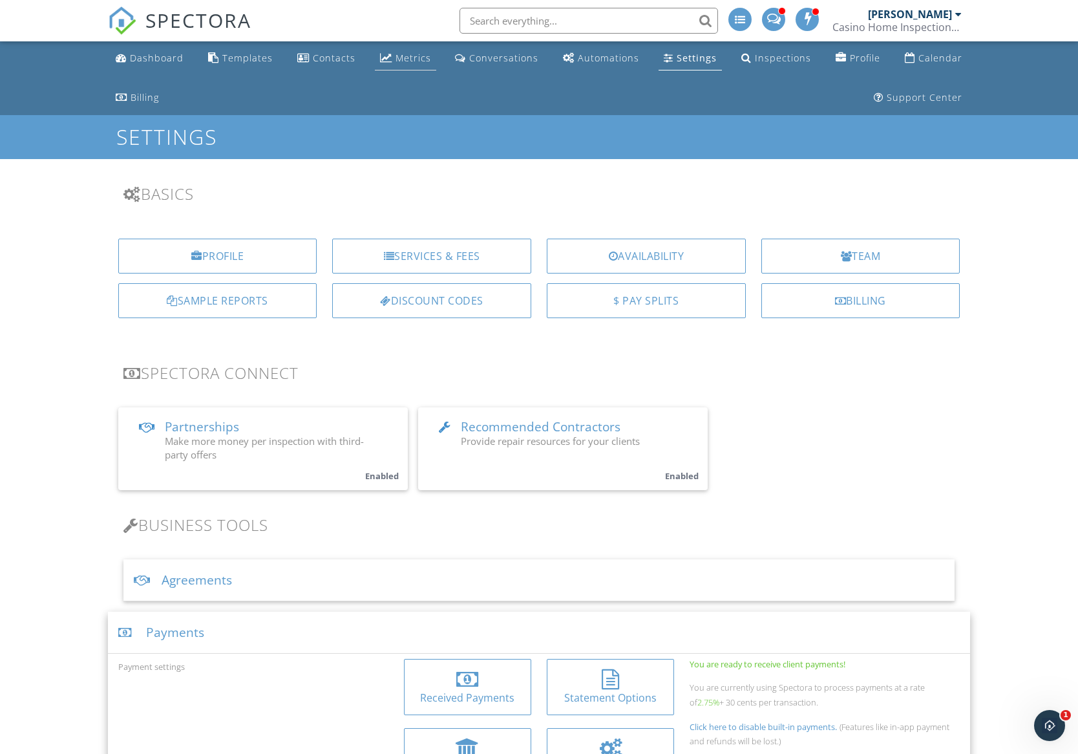
click at [385, 59] on div "Metrics" at bounding box center [386, 57] width 12 height 10
